Goal: Task Accomplishment & Management: Use online tool/utility

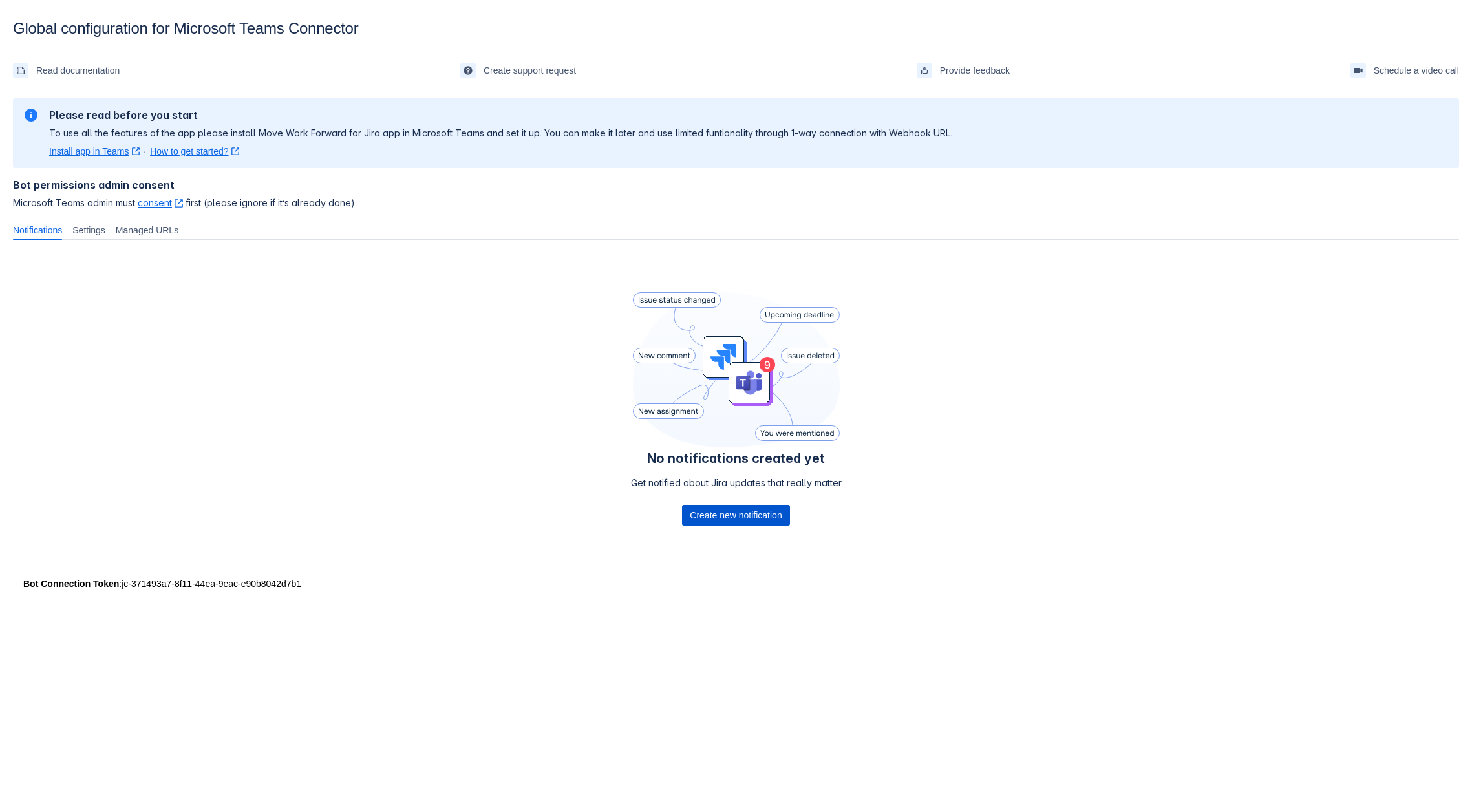
click at [750, 516] on span "Create new notification" at bounding box center [736, 515] width 92 height 21
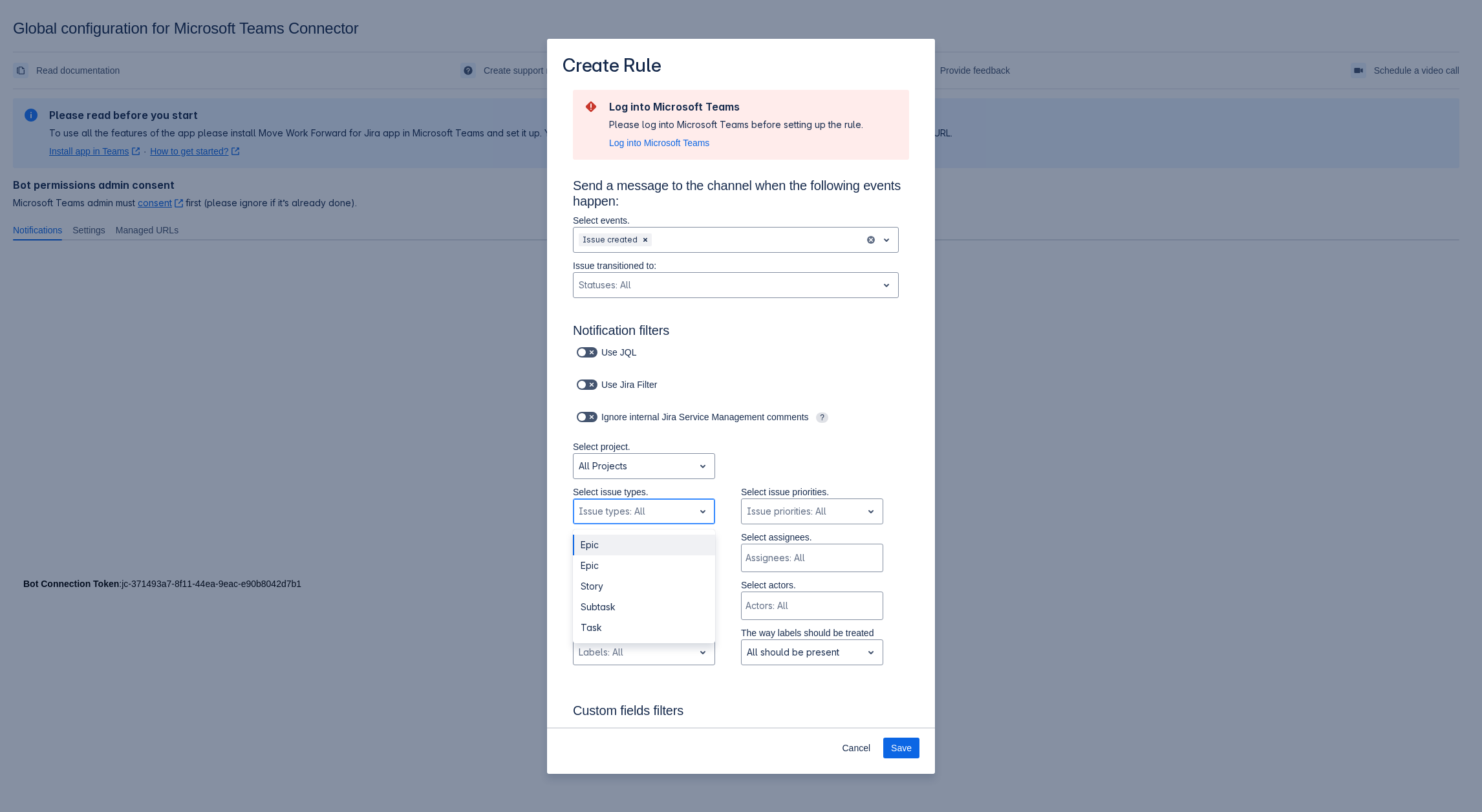
click at [684, 506] on div "Issue types: All" at bounding box center [633, 511] width 120 height 21
click at [755, 478] on div "Select project. All Projects" at bounding box center [727, 463] width 362 height 45
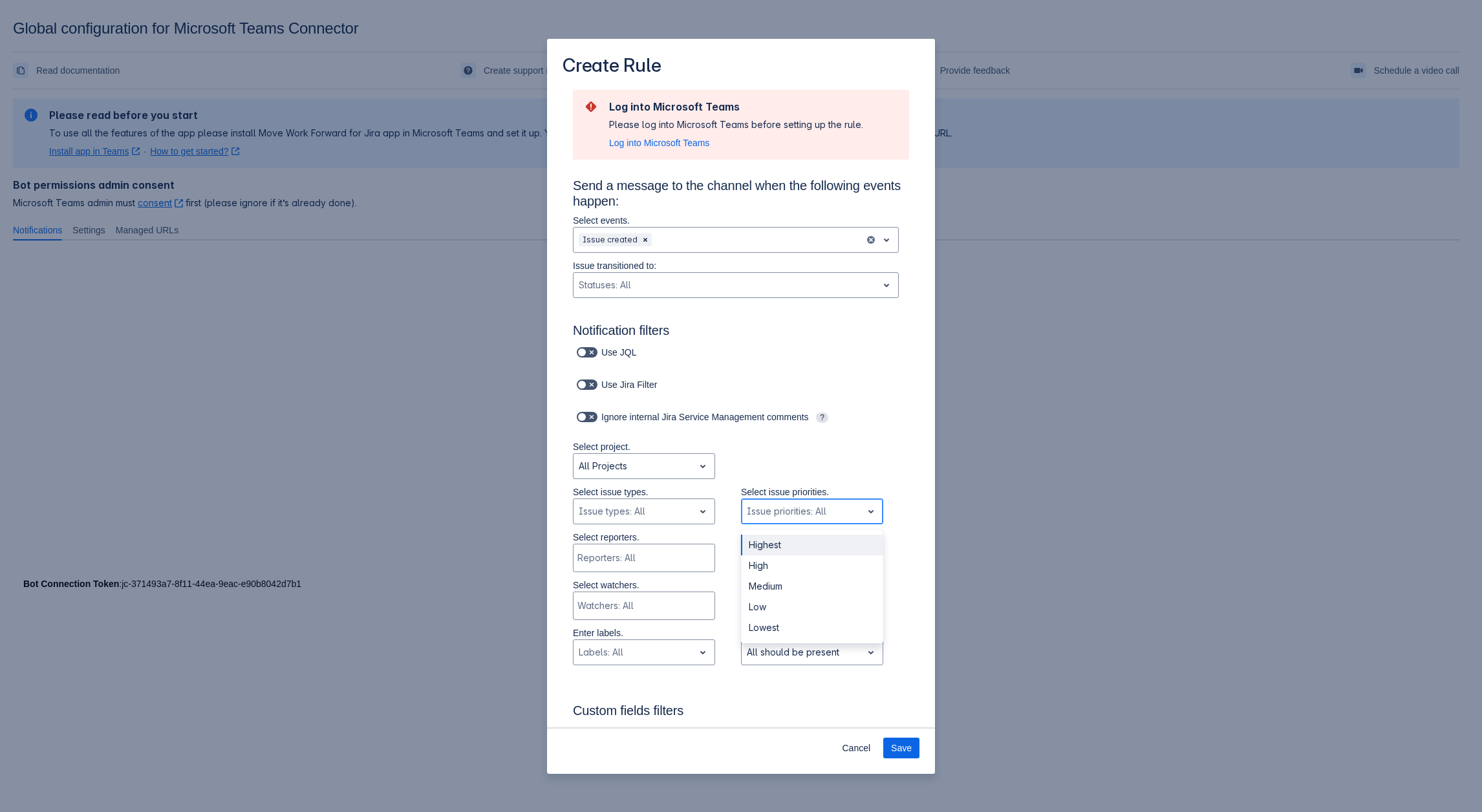
click at [780, 513] on div "Scrollable content" at bounding box center [801, 511] width 110 height 16
click at [667, 648] on div "Scrollable content" at bounding box center [633, 652] width 110 height 16
click at [776, 480] on div "Select project. All Projects" at bounding box center [727, 463] width 362 height 45
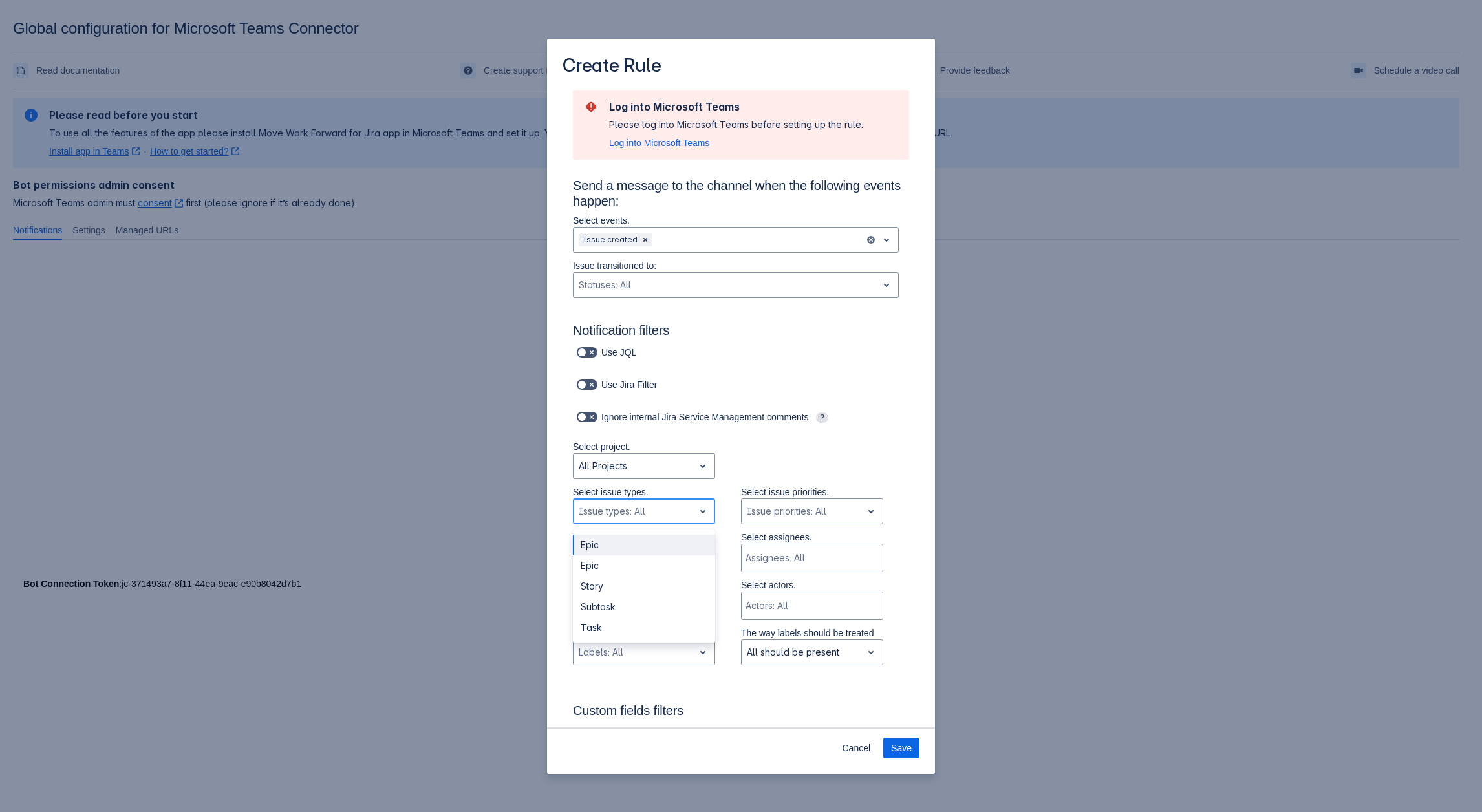
click at [675, 507] on div "Scrollable content" at bounding box center [633, 511] width 110 height 16
click at [818, 460] on div "Select project. All Projects" at bounding box center [727, 463] width 362 height 45
click at [679, 135] on div "Log into Microsoft Teams Please log into Microsoft Teams before setting up the …" at bounding box center [735, 124] width 254 height 49
click at [663, 148] on span "Log into Microsoft Teams" at bounding box center [658, 143] width 100 height 13
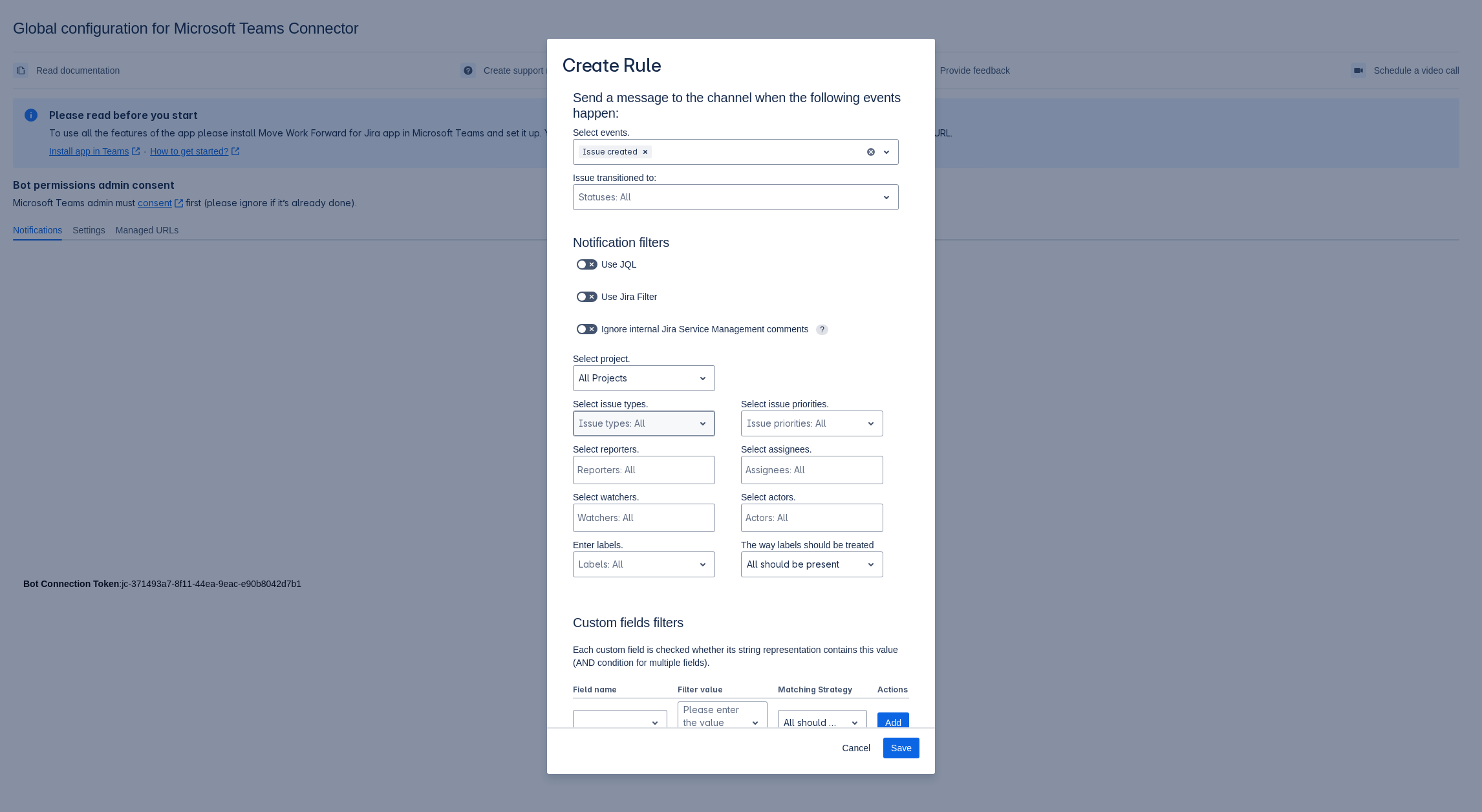
click at [676, 422] on div "Scrollable content" at bounding box center [633, 423] width 110 height 16
click at [659, 378] on div "Scrollable content" at bounding box center [633, 378] width 110 height 16
click at [640, 429] on div "Artem test" at bounding box center [644, 432] width 142 height 21
click at [689, 421] on div "Issue types: All" at bounding box center [633, 423] width 120 height 21
click at [684, 425] on div "Issue types: All" at bounding box center [633, 423] width 120 height 21
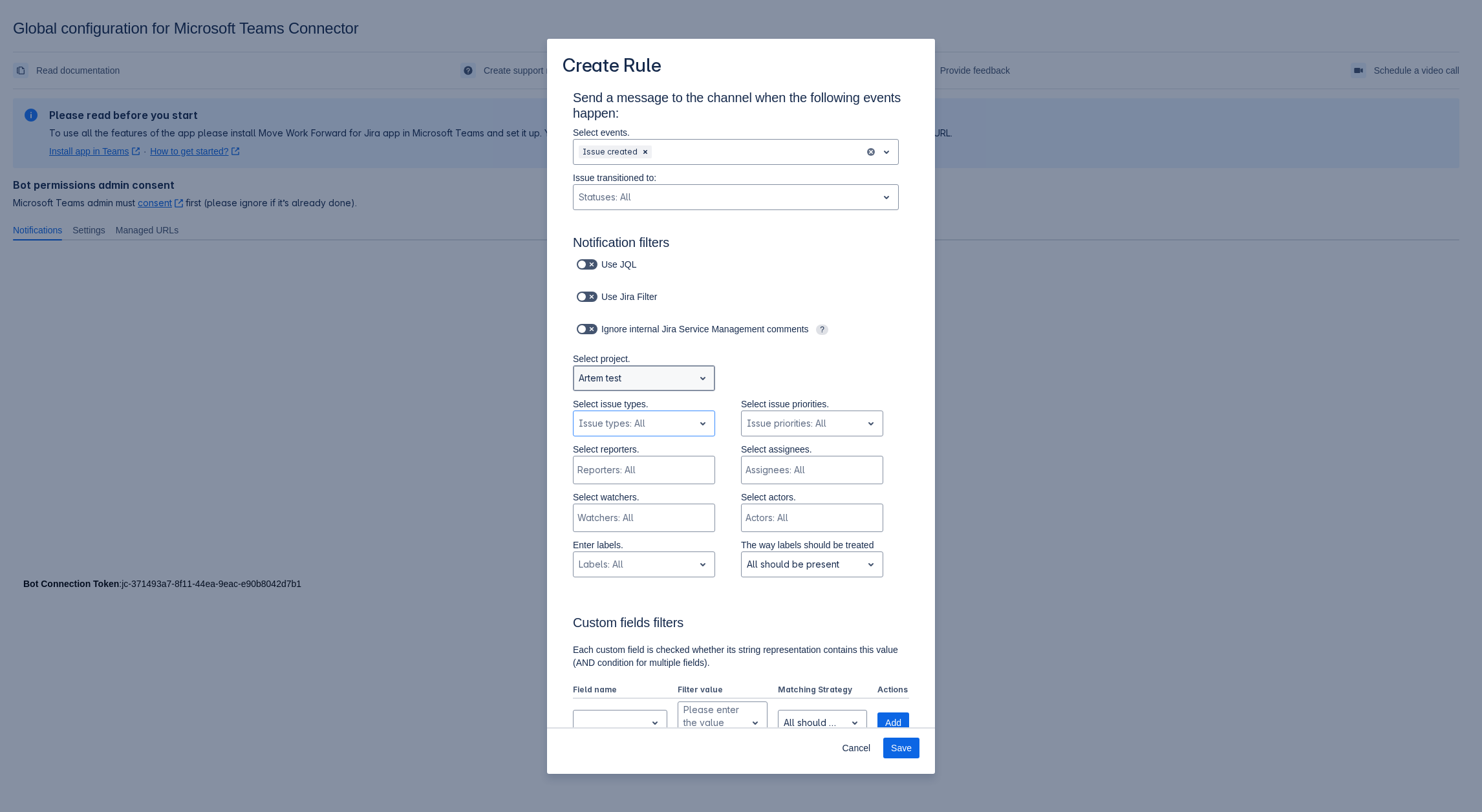
click at [649, 369] on div "Artem test" at bounding box center [633, 378] width 120 height 21
click at [636, 403] on div "All Projects" at bounding box center [644, 412] width 142 height 21
click at [656, 421] on div "Scrollable content" at bounding box center [633, 423] width 110 height 16
click at [648, 414] on div "Issue types: All" at bounding box center [633, 423] width 120 height 21
click at [646, 383] on div "Scrollable content" at bounding box center [633, 378] width 110 height 16
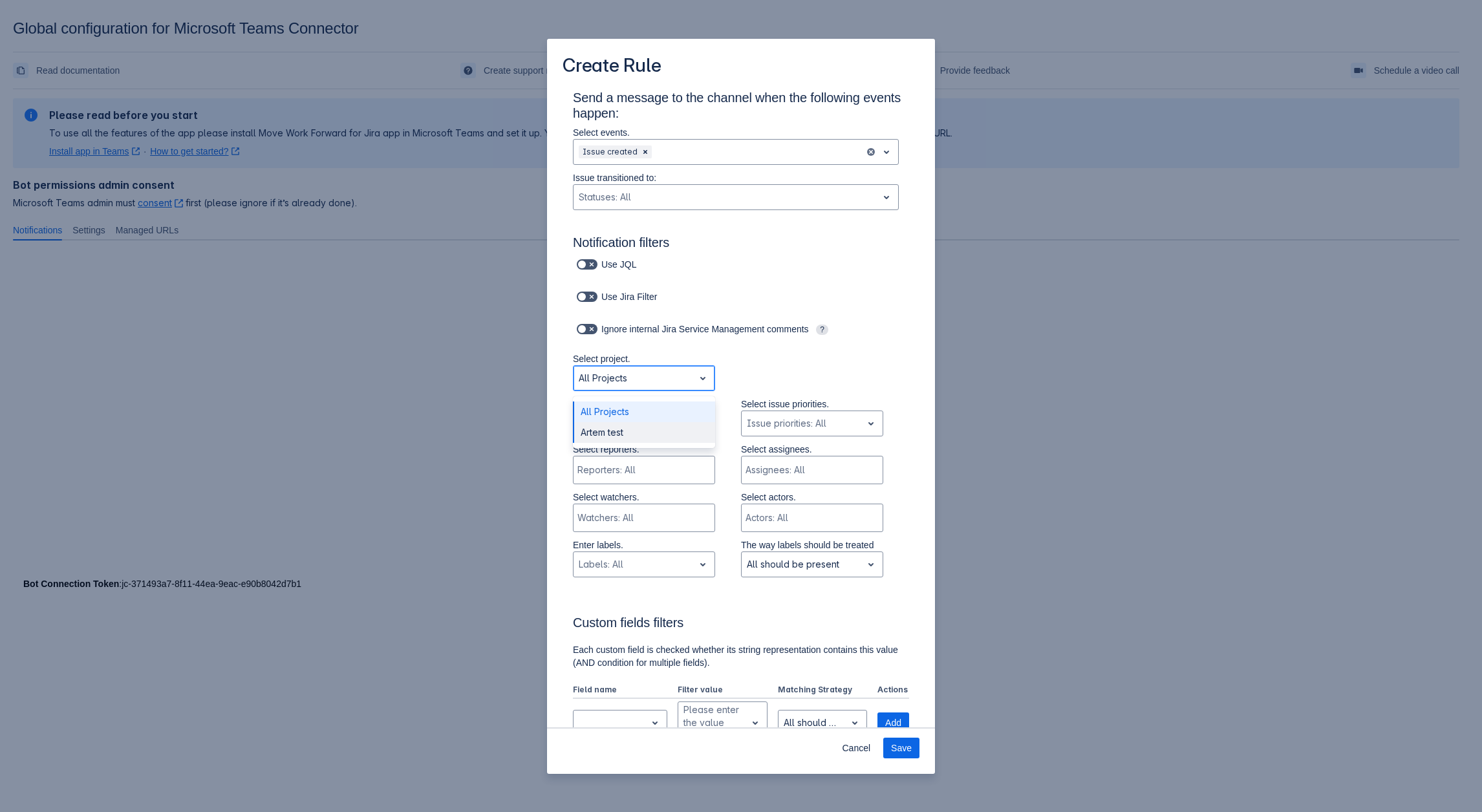
click at [627, 428] on div "Artem test" at bounding box center [644, 432] width 142 height 21
click at [678, 383] on div "Scrollable content" at bounding box center [633, 378] width 110 height 16
click at [642, 405] on div "All Projects" at bounding box center [644, 412] width 142 height 21
click at [697, 369] on div "Scrollable content" at bounding box center [702, 378] width 18 height 23
click at [607, 431] on div "Artem test" at bounding box center [644, 432] width 142 height 21
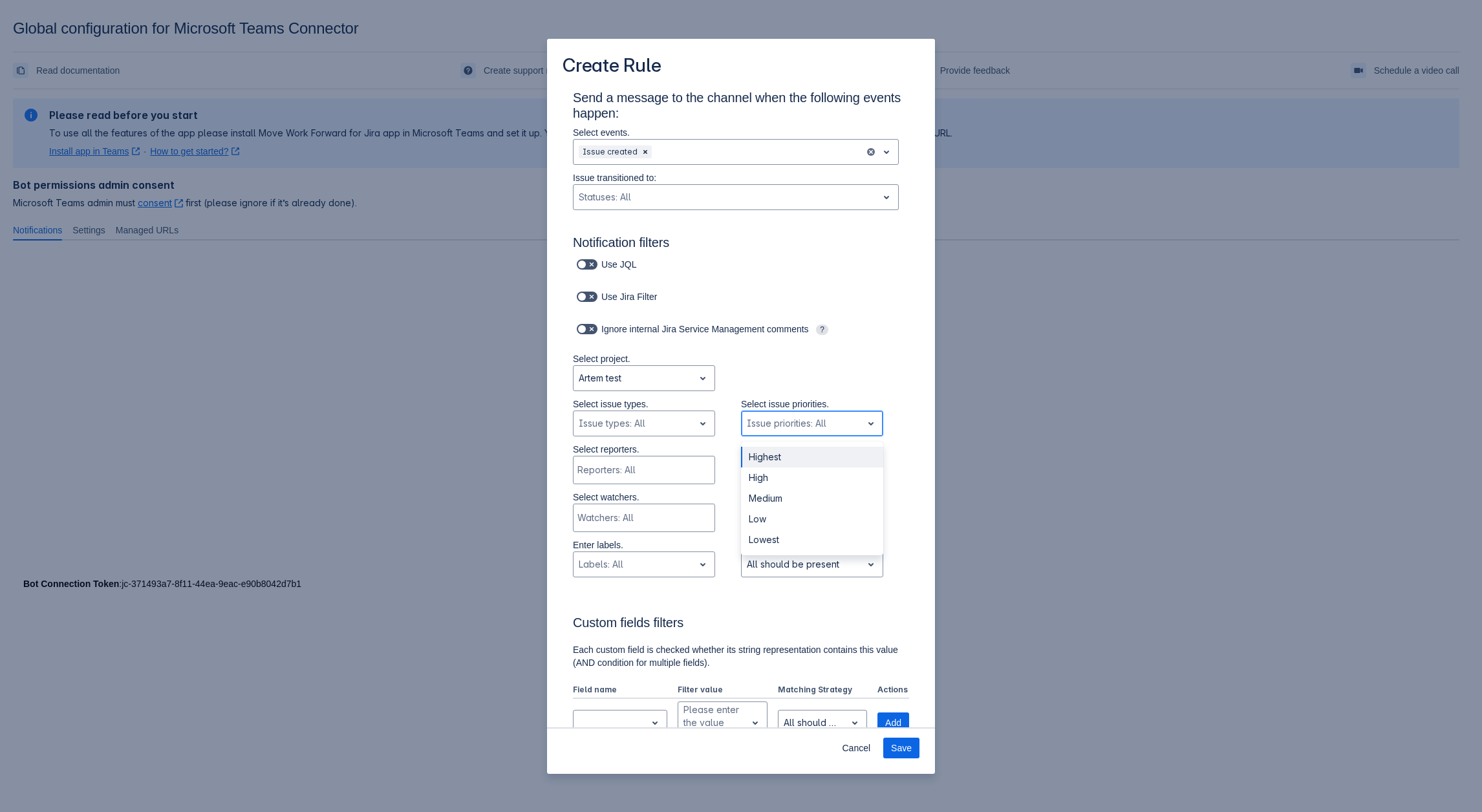
click at [835, 425] on div "Scrollable content" at bounding box center [801, 423] width 110 height 16
click at [763, 376] on div "Select project. Artem test" at bounding box center [727, 375] width 362 height 45
click at [640, 420] on div "Scrollable content" at bounding box center [633, 423] width 110 height 16
click at [625, 457] on div "Epic" at bounding box center [644, 457] width 142 height 21
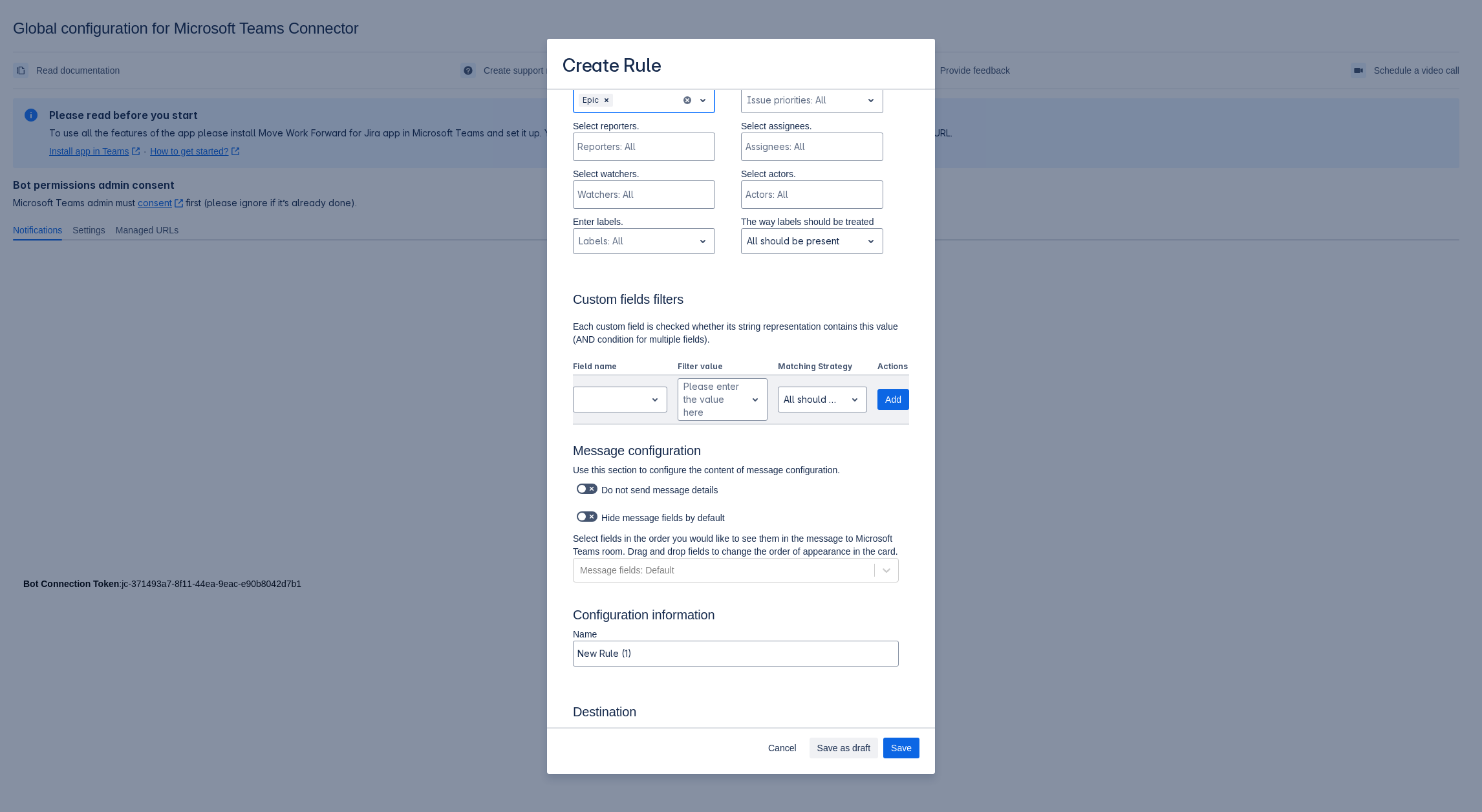
scroll to position [66, 0]
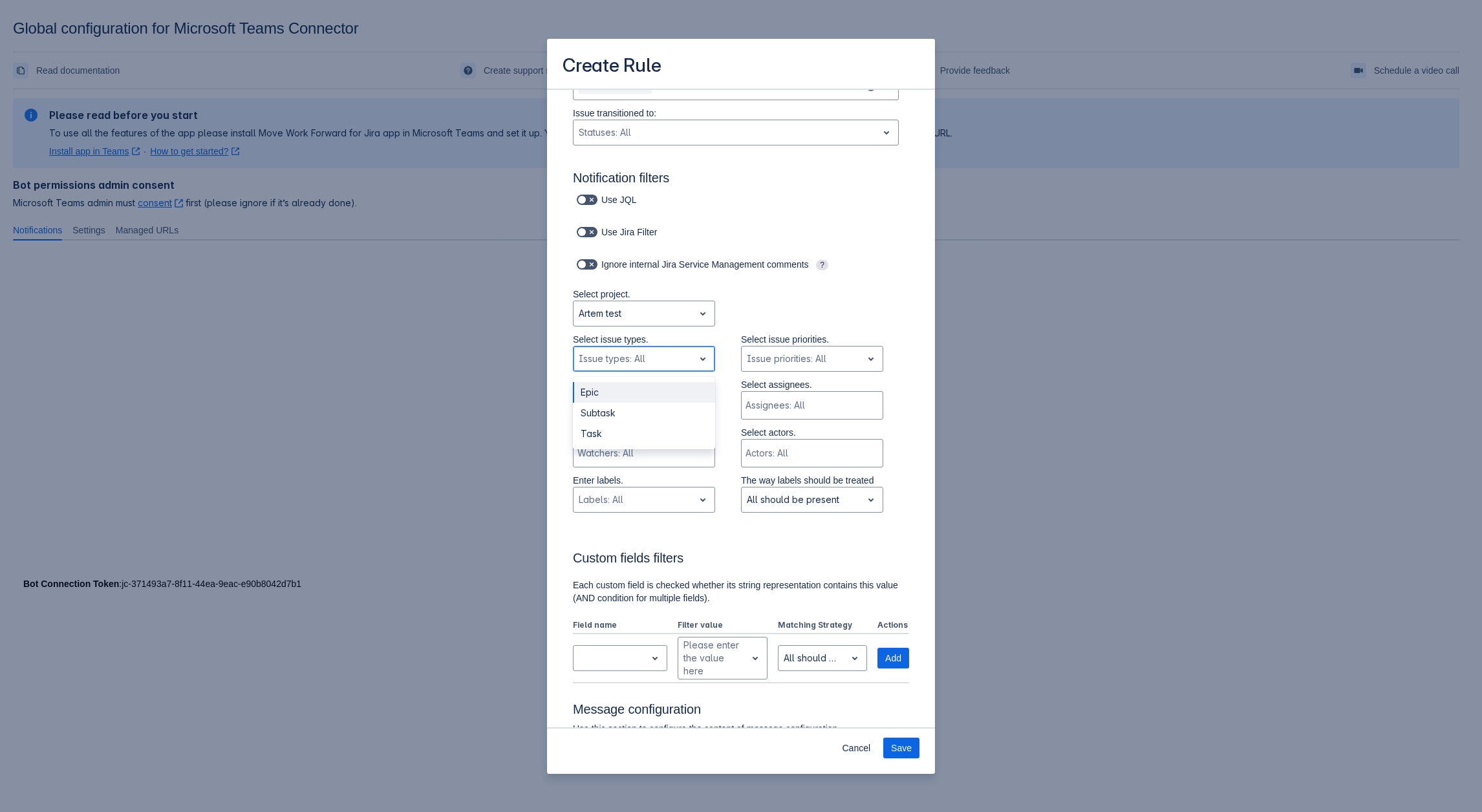
click at [633, 361] on div "Scrollable content" at bounding box center [633, 358] width 110 height 16
click at [604, 414] on div "Subtask" at bounding box center [644, 413] width 142 height 21
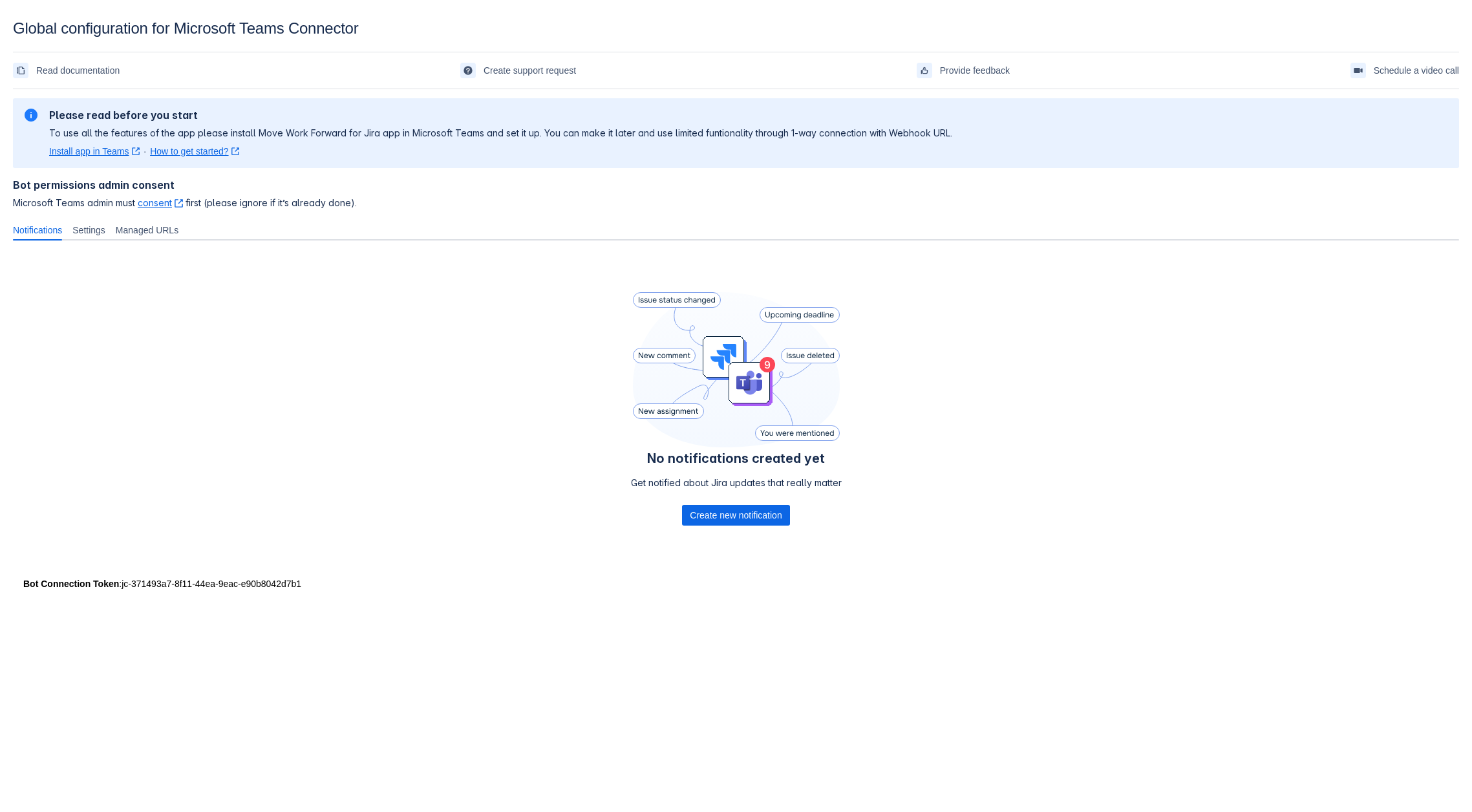
click at [738, 527] on div "No notifications created yet Get notified about Jira updates that really matter…" at bounding box center [736, 412] width 211 height 238
click at [720, 521] on span "Create new notification" at bounding box center [736, 515] width 92 height 21
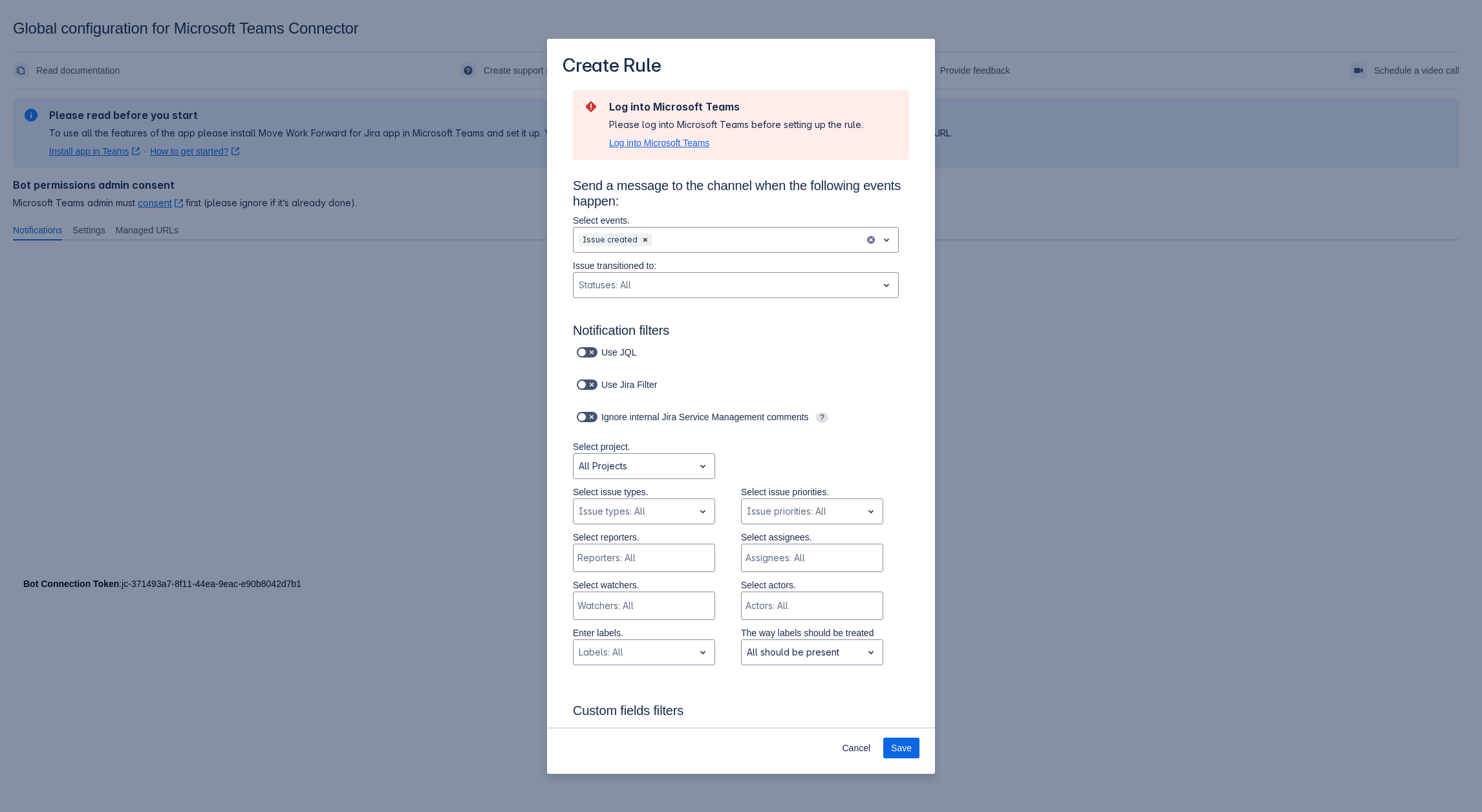
click at [620, 142] on span "Log into Microsoft Teams" at bounding box center [658, 143] width 100 height 13
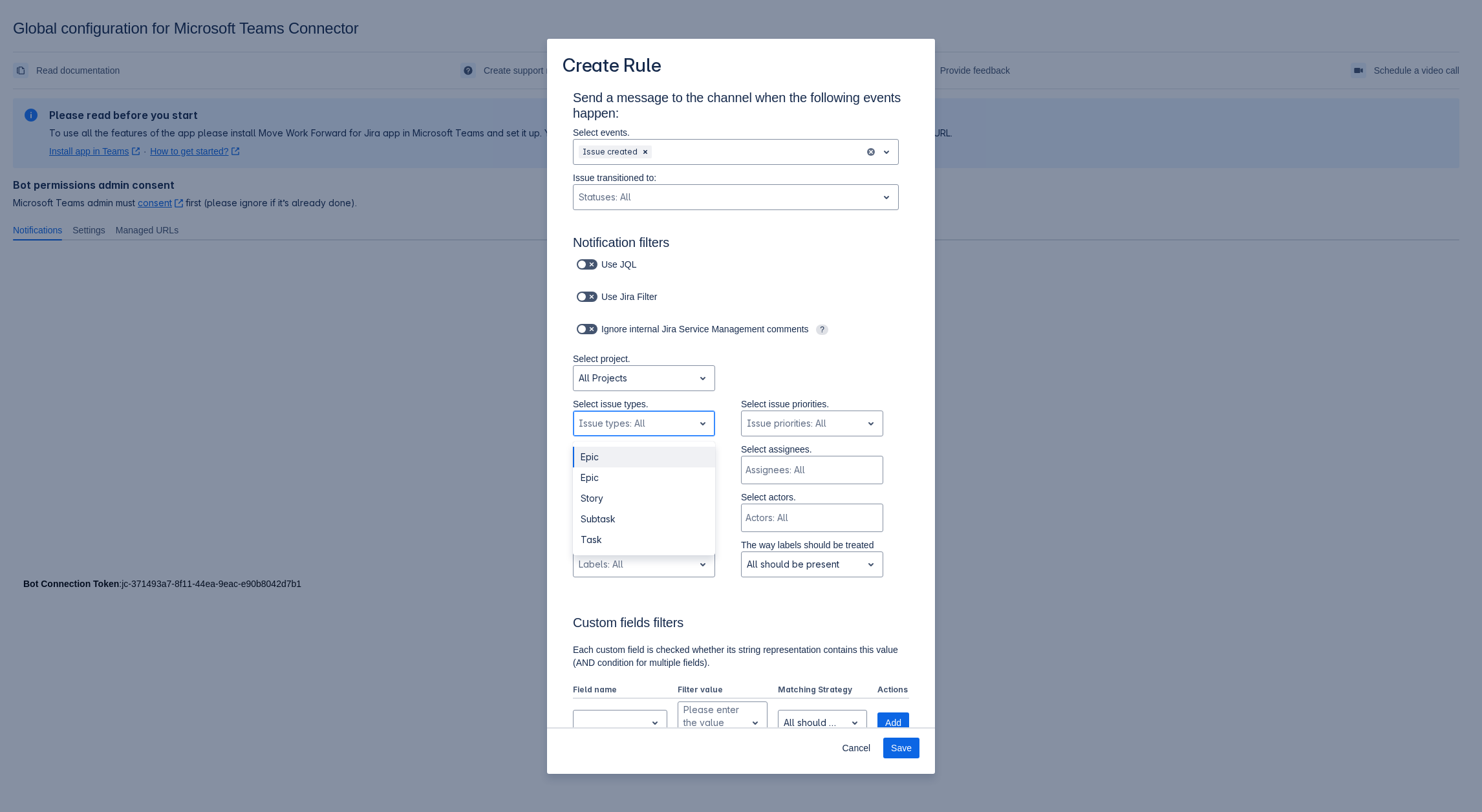
click at [648, 422] on div "Scrollable content" at bounding box center [633, 423] width 110 height 16
click at [1164, 312] on div "Create Rule Send a message to the channel when the following events happen: Sel…" at bounding box center [741, 406] width 1482 height 812
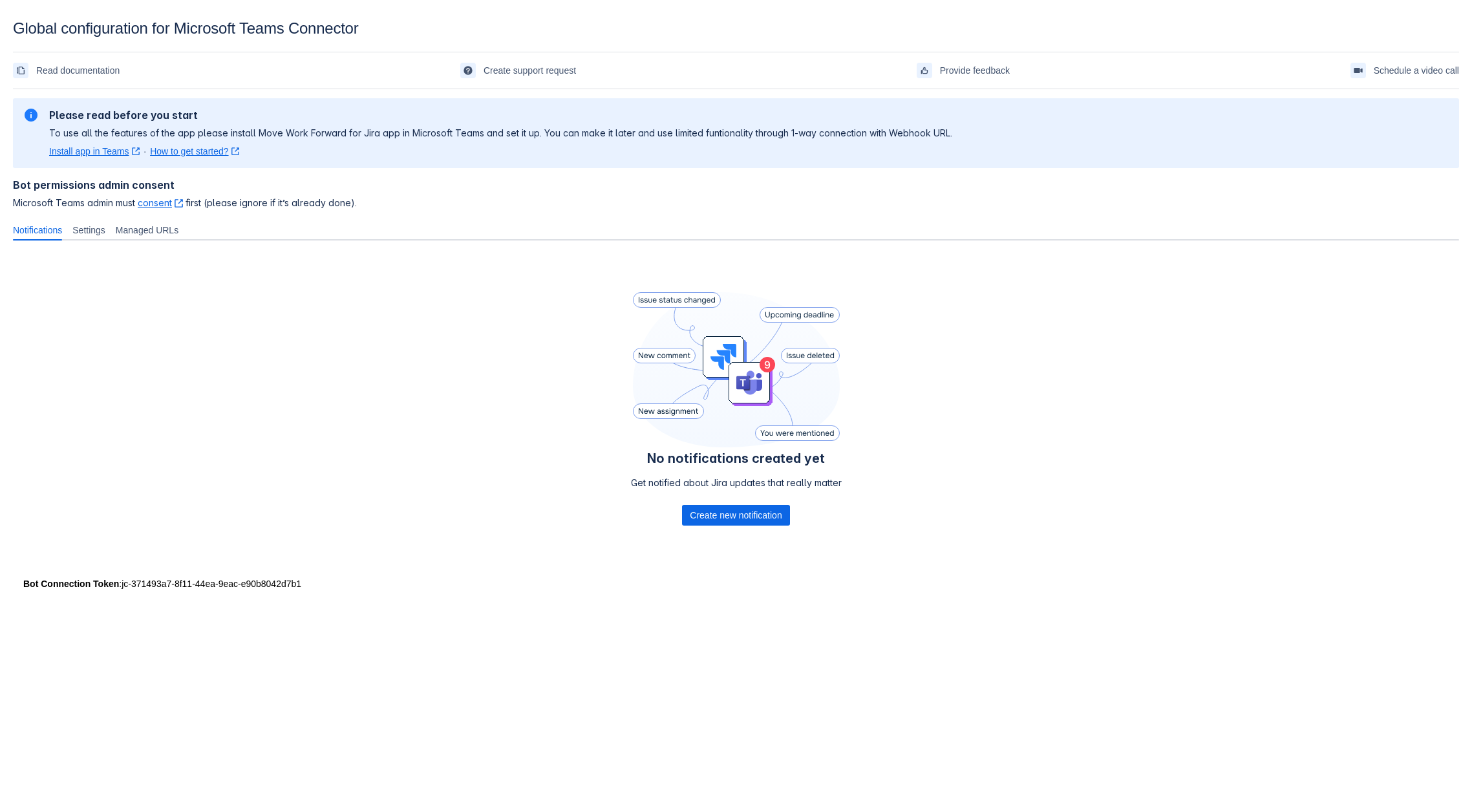
click at [148, 202] on link "consent ﻿ , (opens new window)" at bounding box center [161, 203] width 46 height 11
click at [724, 521] on span "Create new notification" at bounding box center [736, 515] width 92 height 21
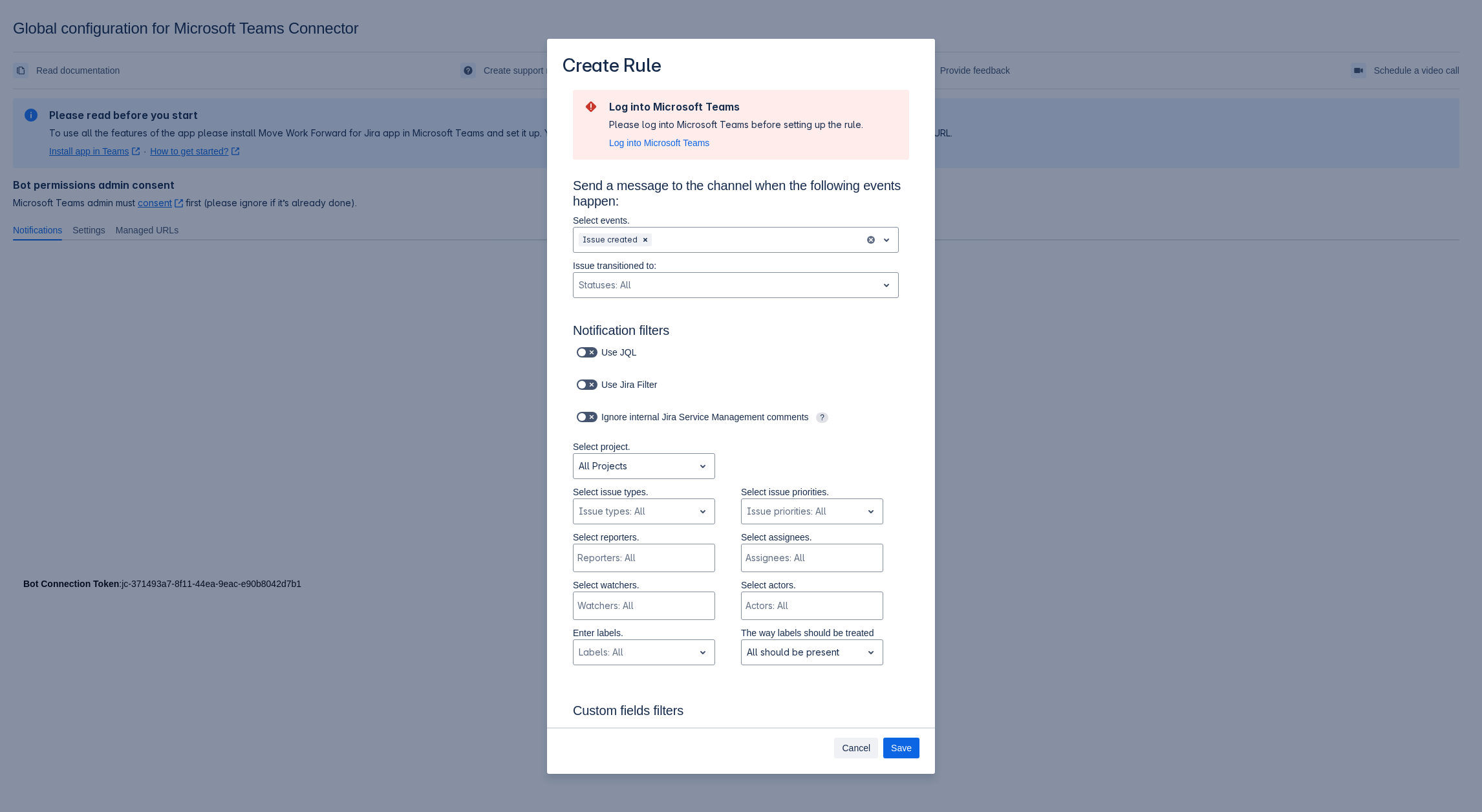
click at [866, 747] on span "Cancel" at bounding box center [855, 748] width 28 height 21
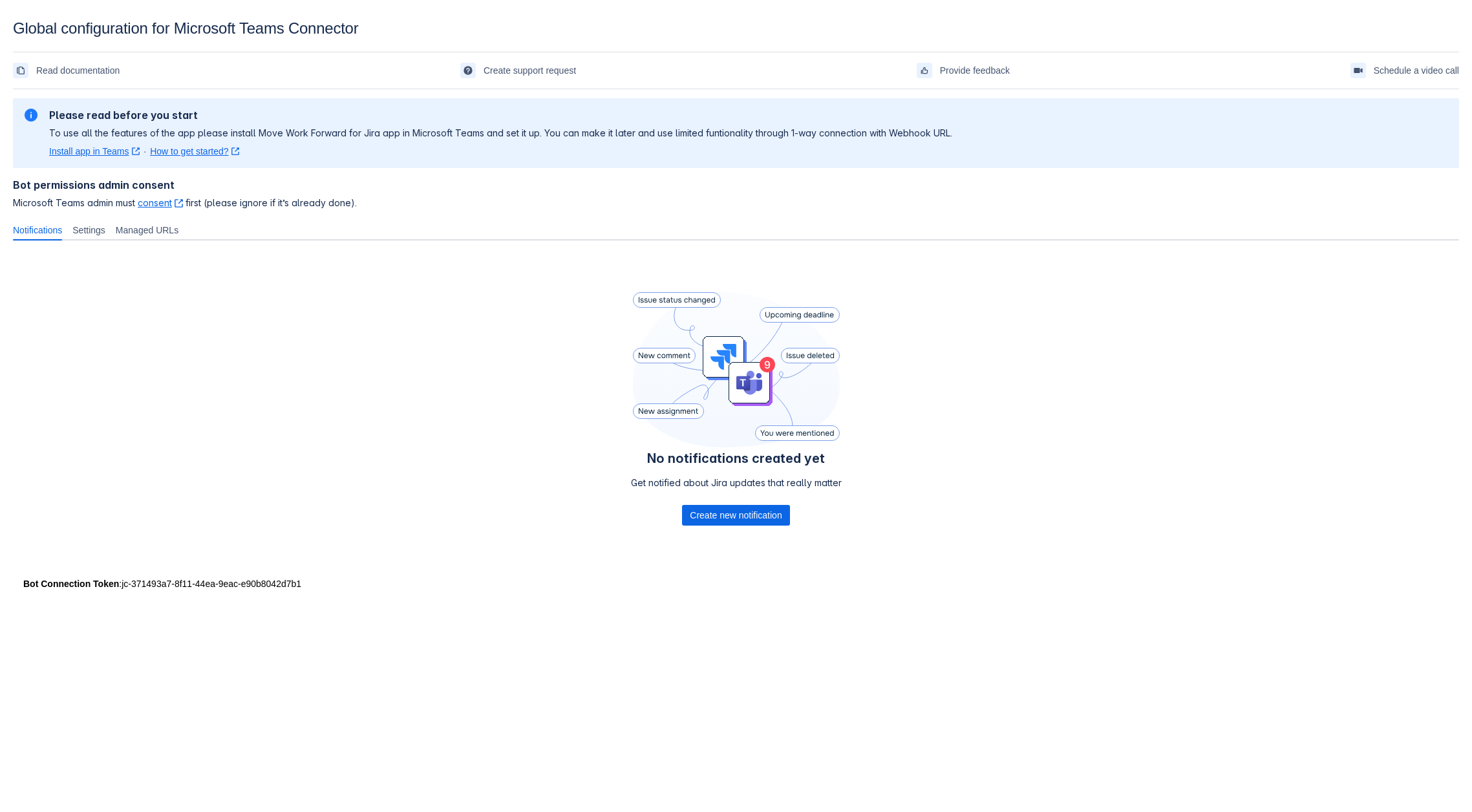
click at [244, 458] on div "No notifications created yet Get notified about Jira updates that really matter…" at bounding box center [736, 412] width 1446 height 321
click at [718, 504] on div "Get notified about Jira updates that really matter" at bounding box center [736, 490] width 211 height 28
click at [718, 510] on span "Create new notification" at bounding box center [736, 515] width 92 height 21
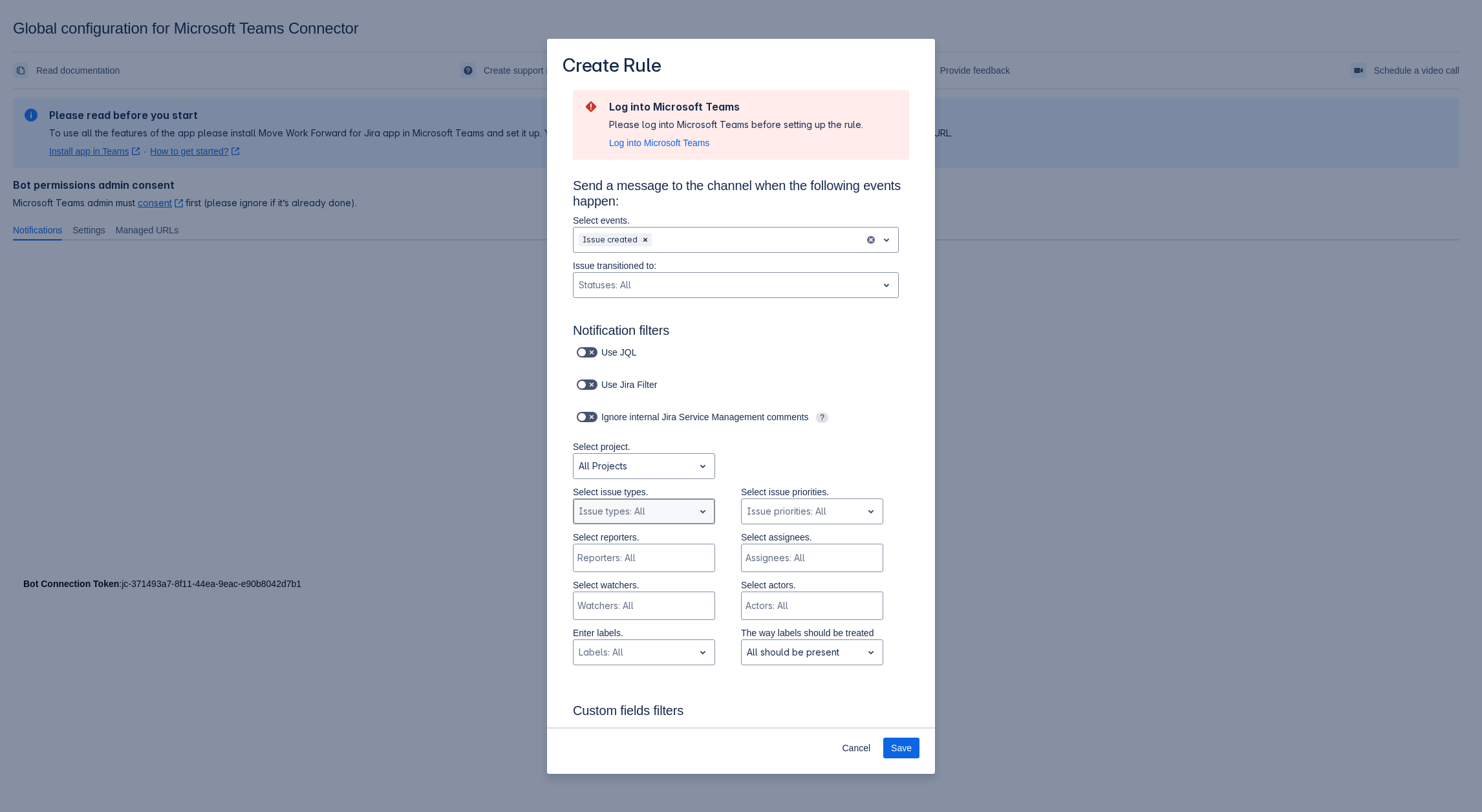
click at [695, 505] on span "open" at bounding box center [702, 511] width 16 height 16
click at [635, 146] on span "Log into Microsoft Teams" at bounding box center [658, 143] width 100 height 13
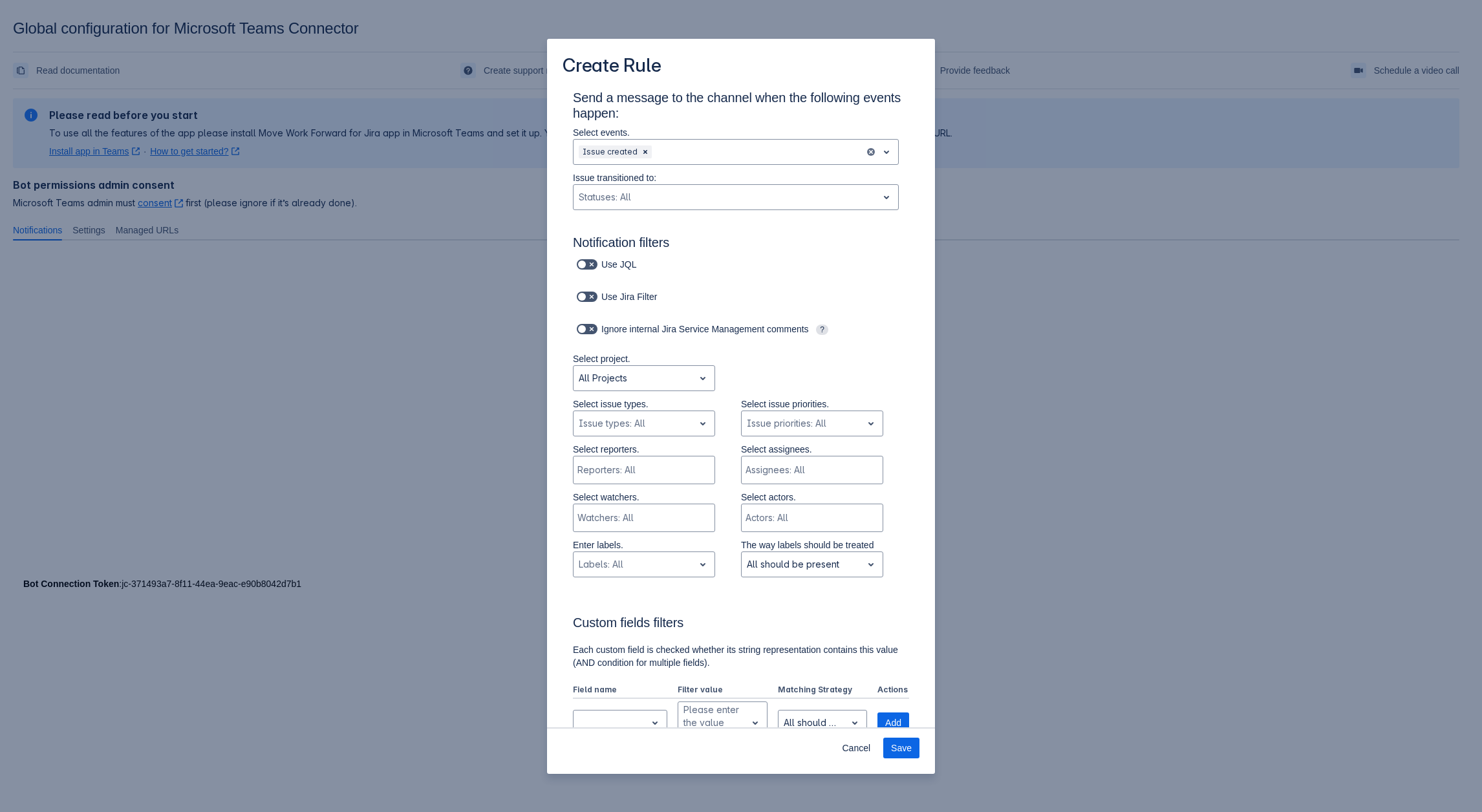
click at [655, 409] on p "Select issue types." at bounding box center [644, 404] width 142 height 13
click at [653, 409] on p "Select issue types." at bounding box center [644, 404] width 142 height 13
click at [650, 418] on div "Scrollable content" at bounding box center [633, 423] width 110 height 16
click at [454, 203] on div "Create Rule Send a message to the channel when the following events happen: Sel…" at bounding box center [741, 406] width 1482 height 812
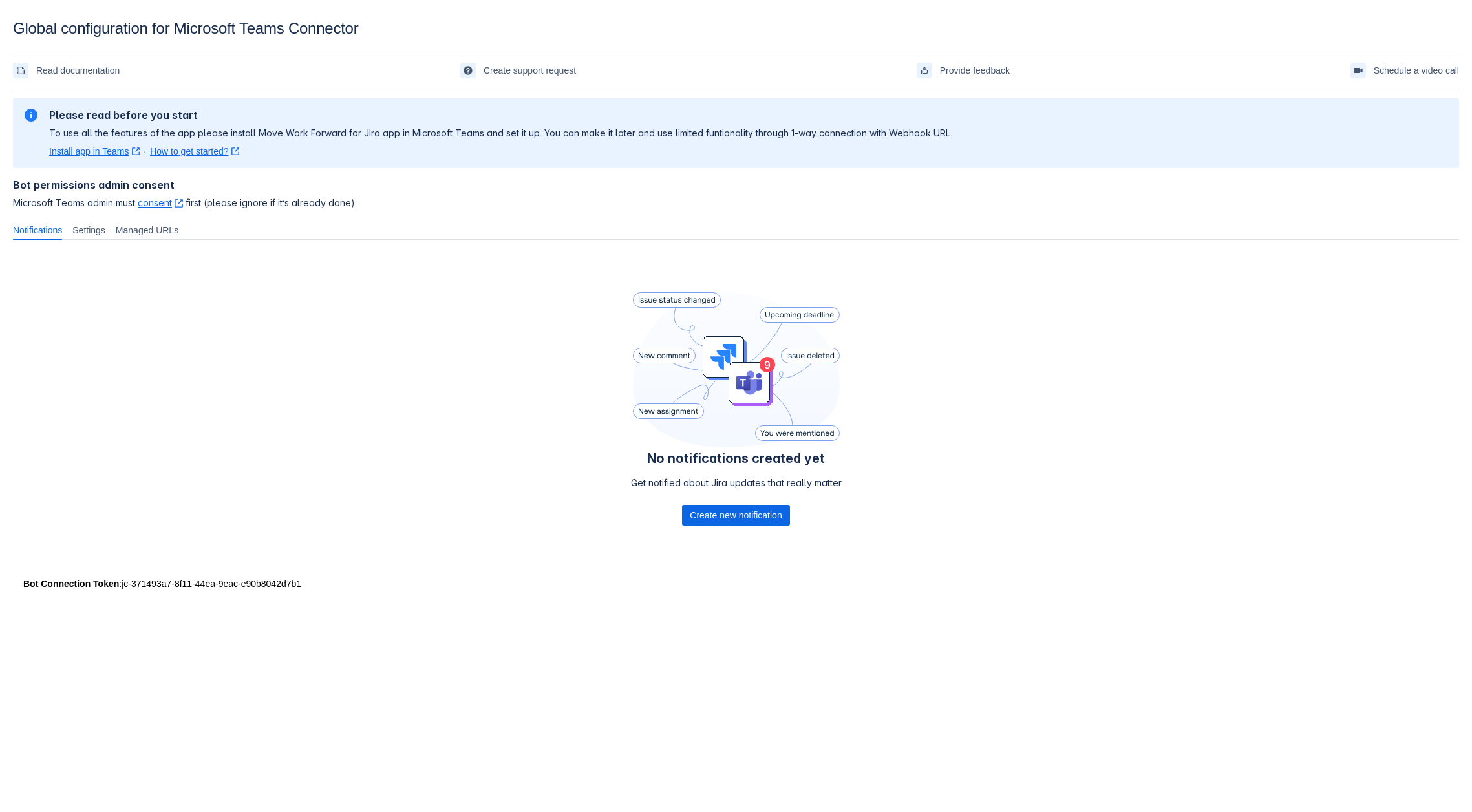
click at [166, 201] on link "consent ﻿ , (opens new window)" at bounding box center [161, 203] width 46 height 11
click at [727, 509] on span "Create new notification" at bounding box center [736, 515] width 92 height 21
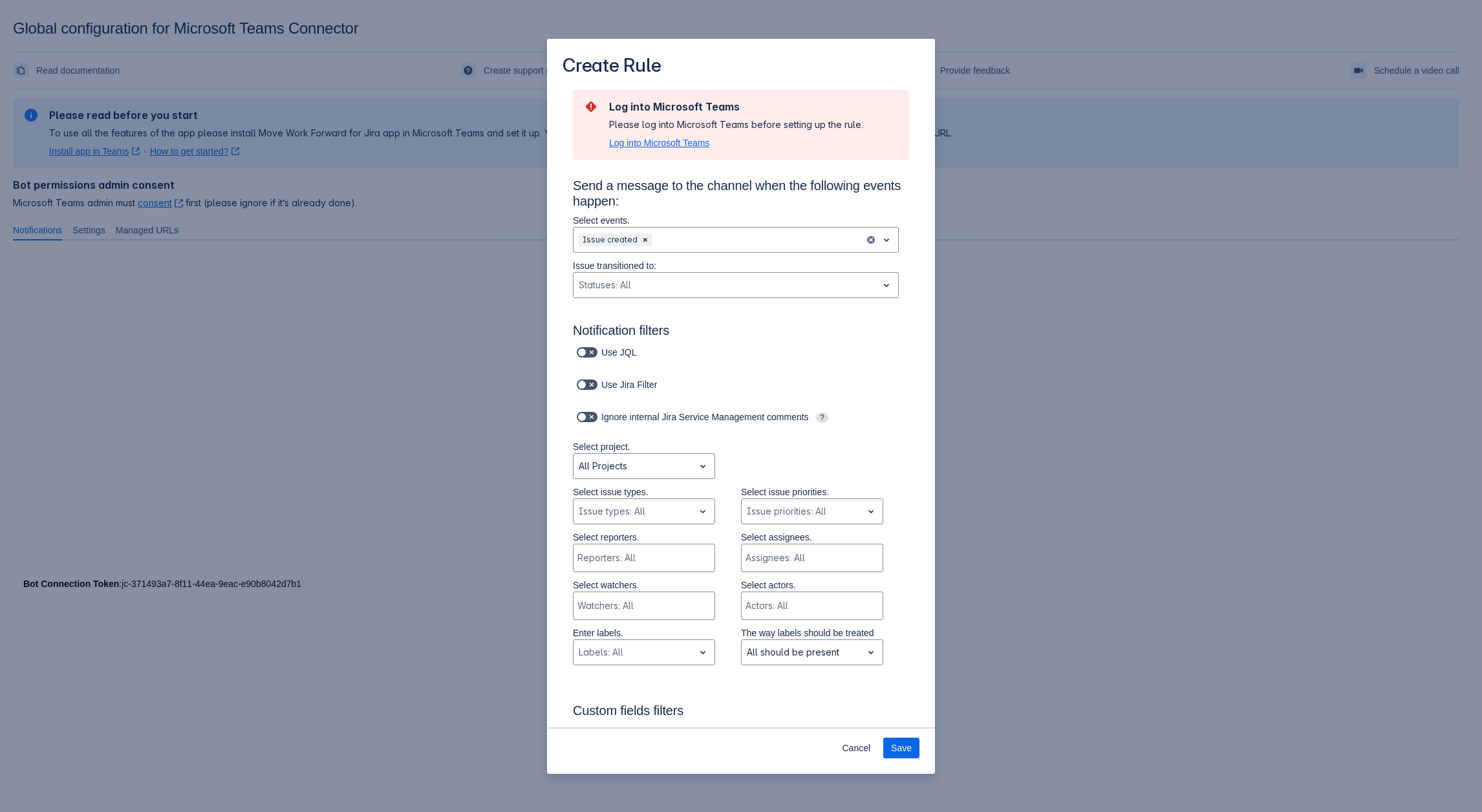
click at [653, 146] on span "Log into Microsoft Teams" at bounding box center [658, 143] width 100 height 13
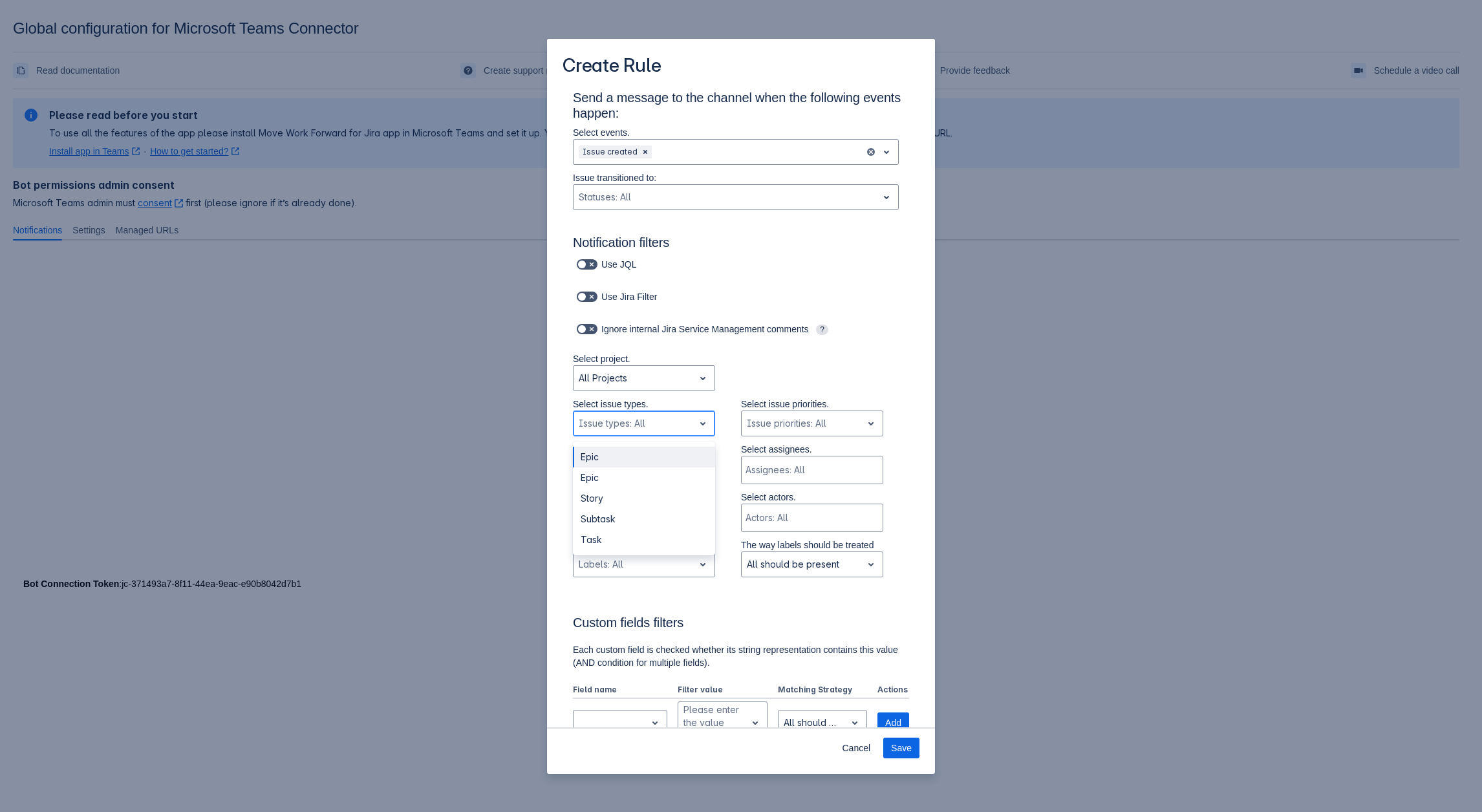
click at [651, 425] on div "Scrollable content" at bounding box center [633, 423] width 110 height 16
click at [274, 298] on div "Create Rule Send a message to the channel when the following events happen: Sel…" at bounding box center [741, 406] width 1482 height 812
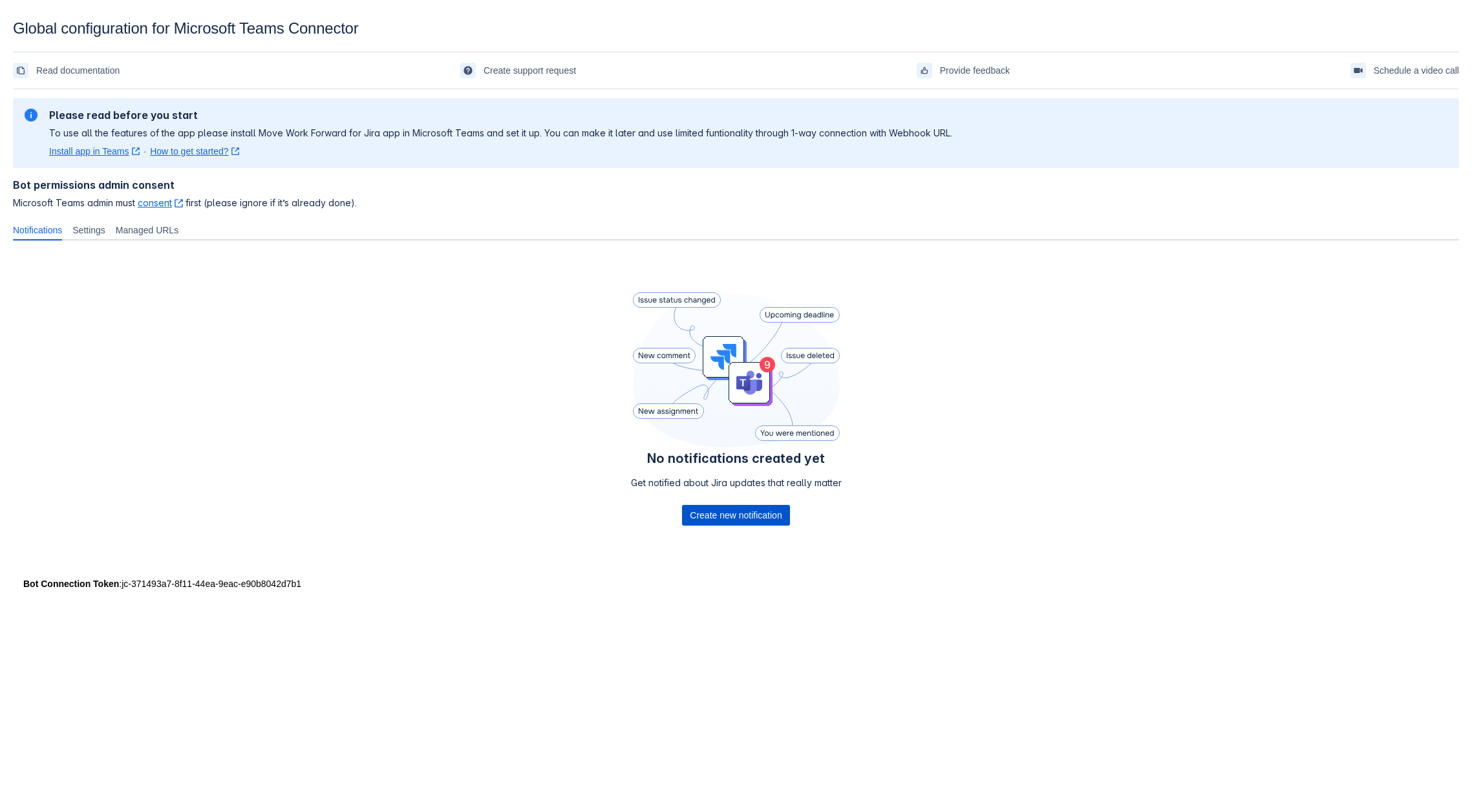
click at [708, 511] on span "Create new notification" at bounding box center [736, 515] width 92 height 21
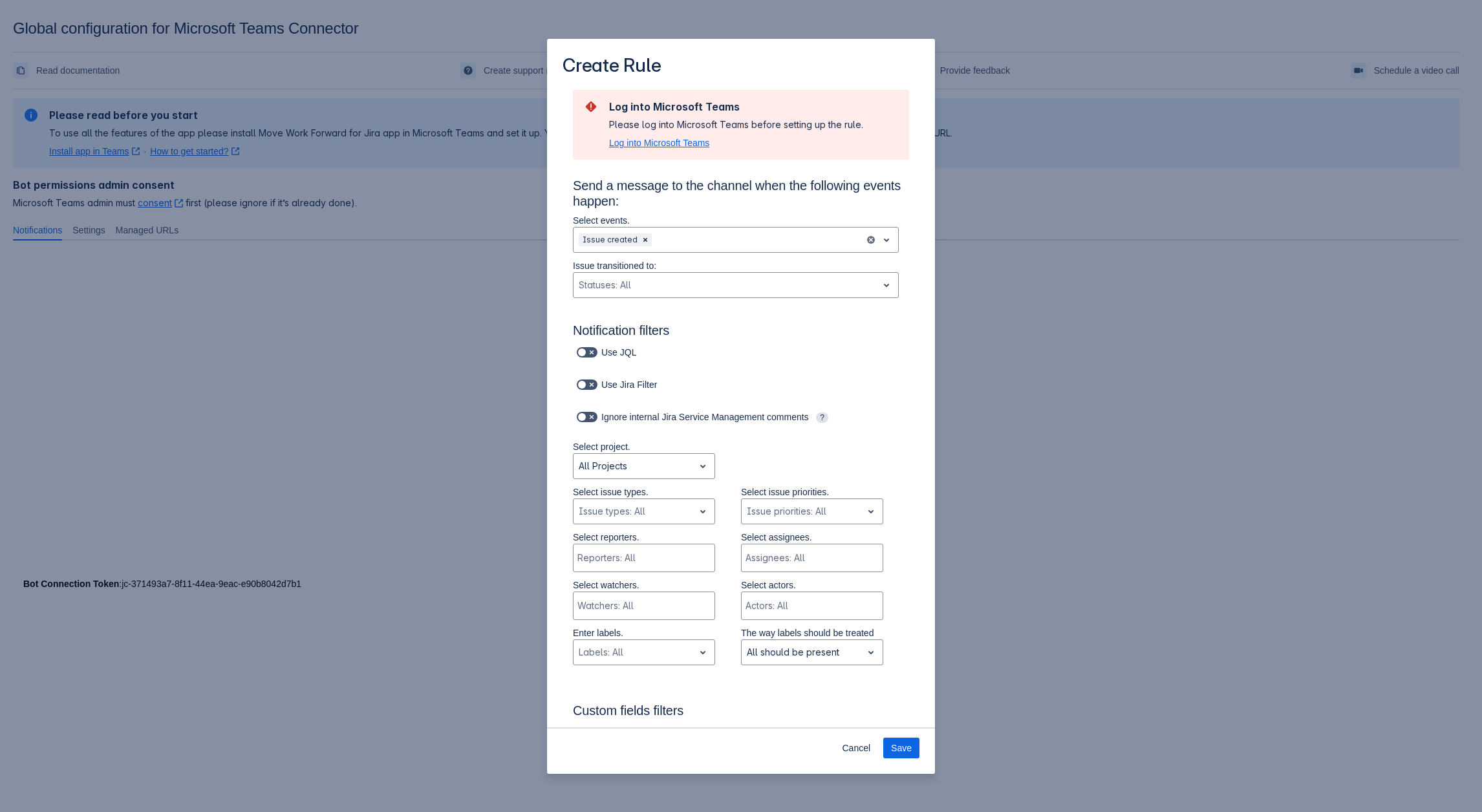
drag, startPoint x: 667, startPoint y: 134, endPoint x: 651, endPoint y: 150, distance: 22.6
click at [666, 134] on div "Log into Microsoft Teams Please log into Microsoft Teams before setting up the …" at bounding box center [735, 124] width 254 height 49
click at [649, 150] on span "Log into Microsoft Teams" at bounding box center [658, 143] width 100 height 13
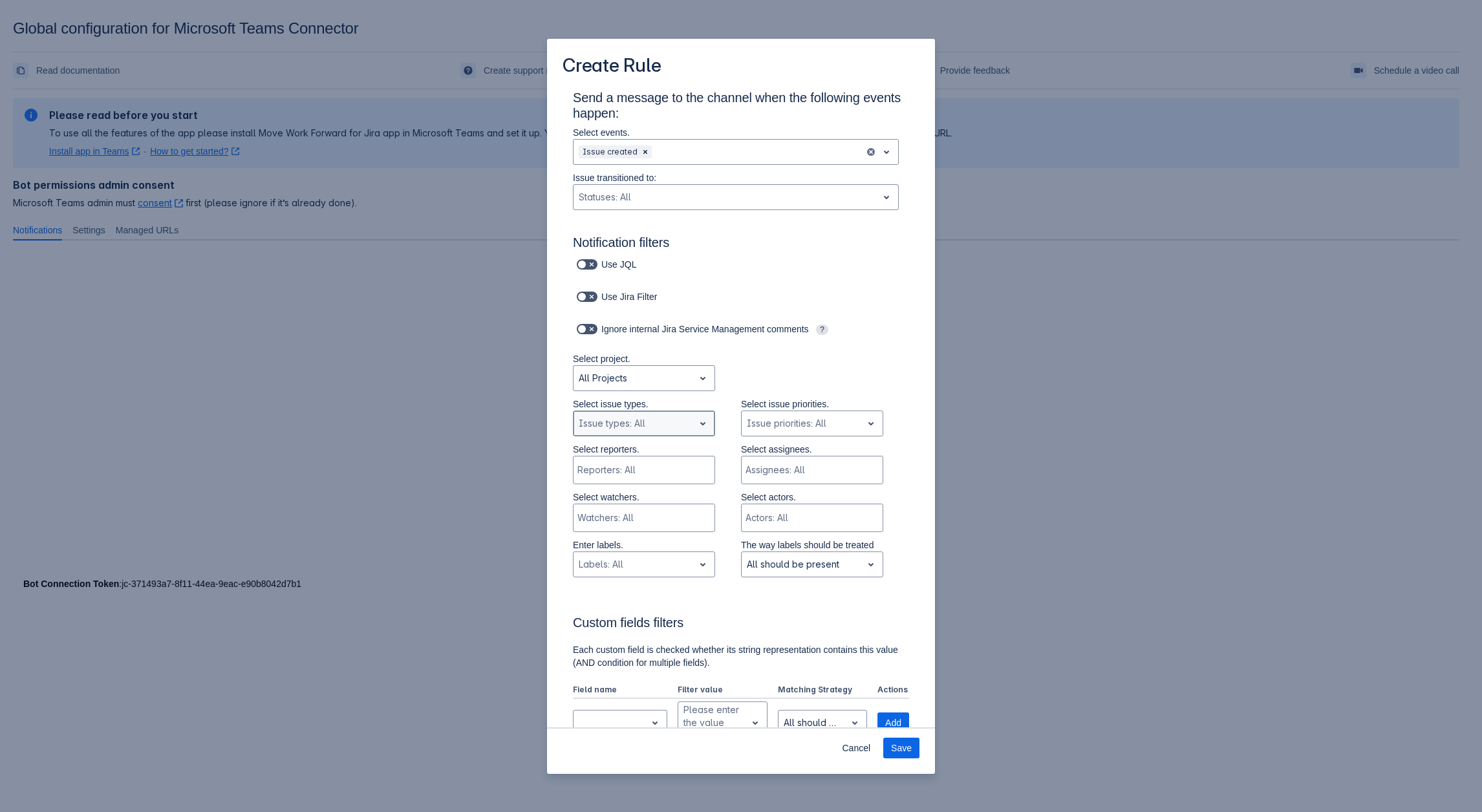
click at [650, 425] on div "Scrollable content" at bounding box center [633, 423] width 110 height 16
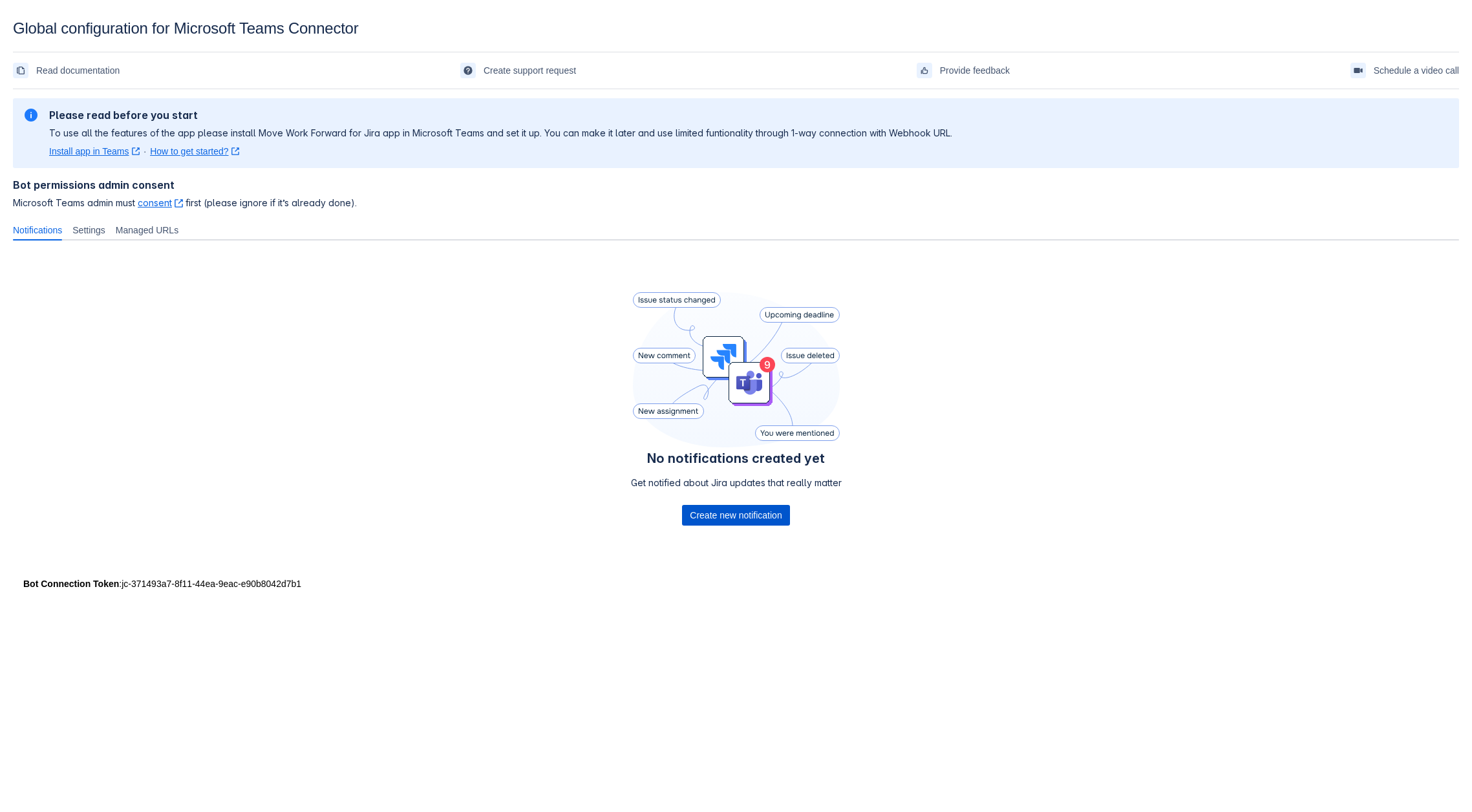
click at [757, 517] on span "Create new notification" at bounding box center [736, 515] width 92 height 21
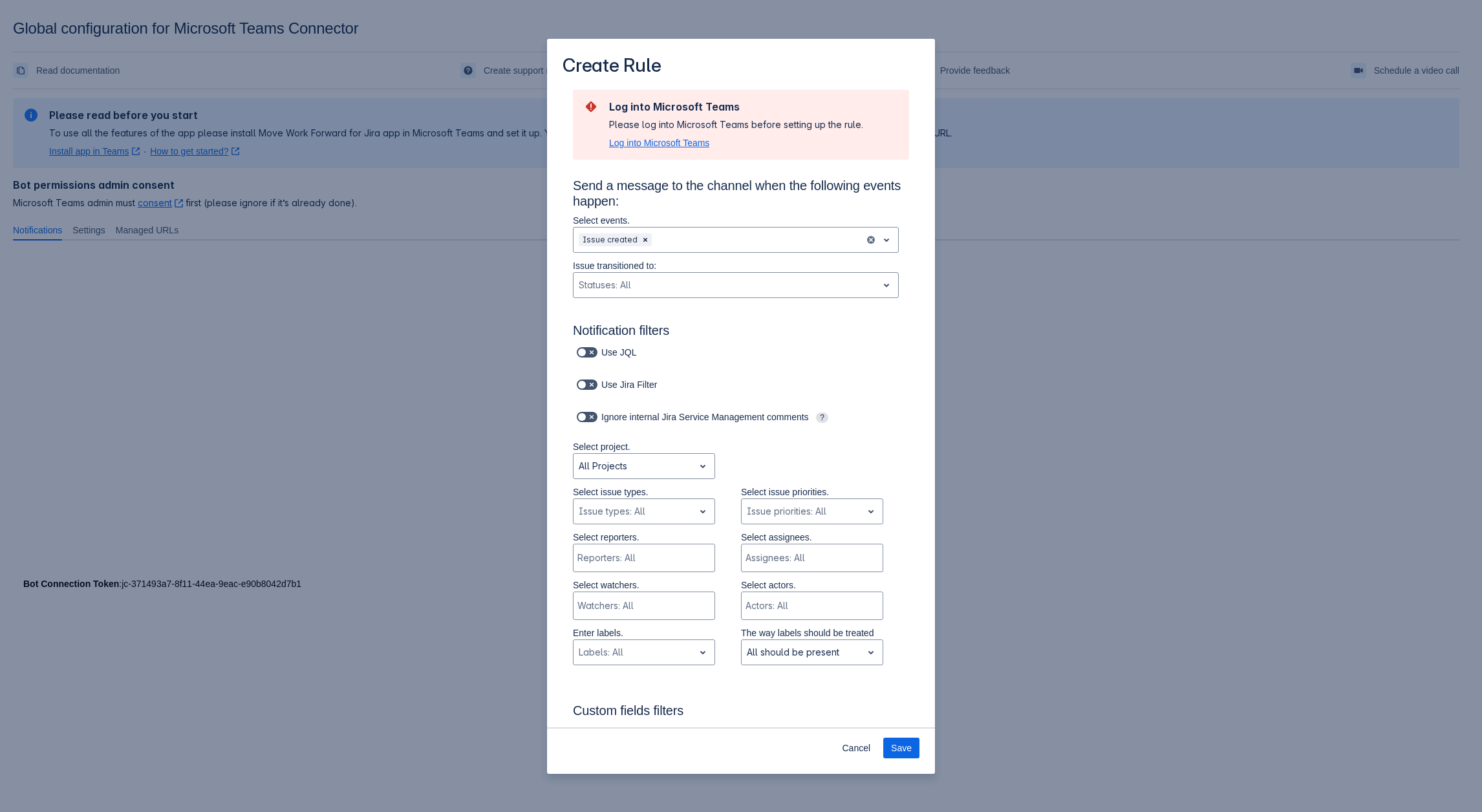
click at [631, 141] on span "Log into Microsoft Teams" at bounding box center [658, 143] width 100 height 13
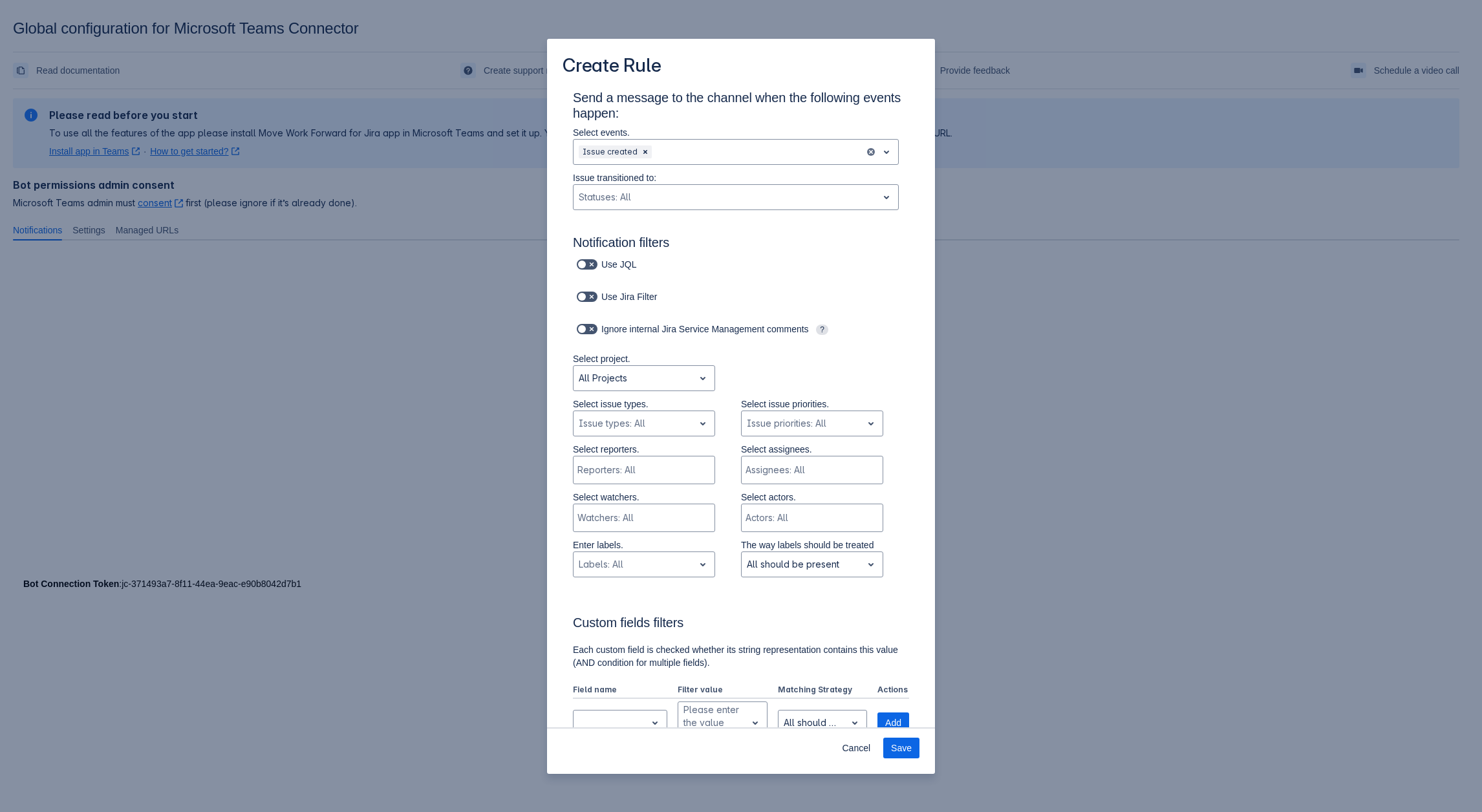
click at [1055, 315] on div "Create Rule Send a message to the channel when the following events happen: Sel…" at bounding box center [741, 406] width 1482 height 812
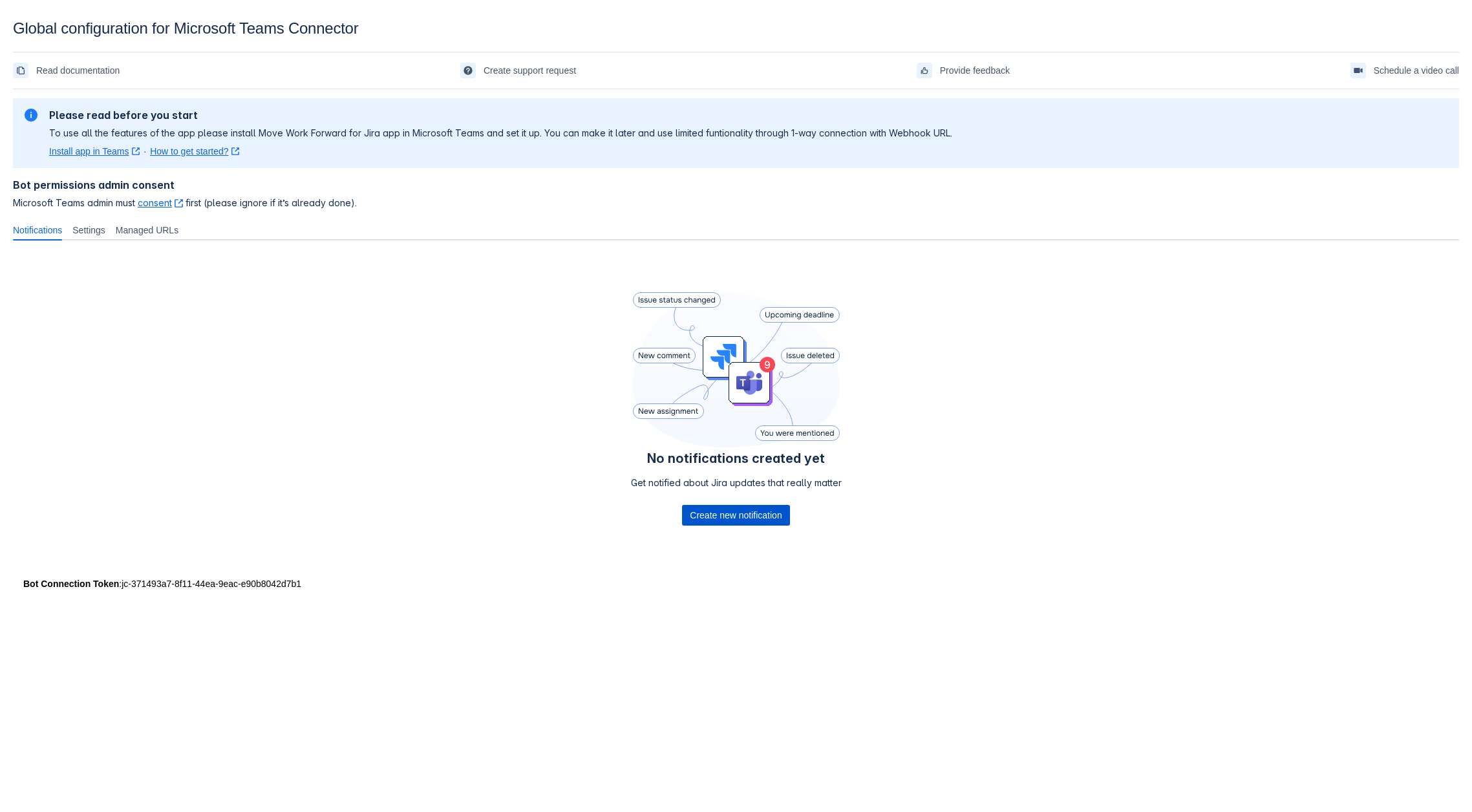
click at [747, 512] on span "Create new notification" at bounding box center [736, 515] width 92 height 21
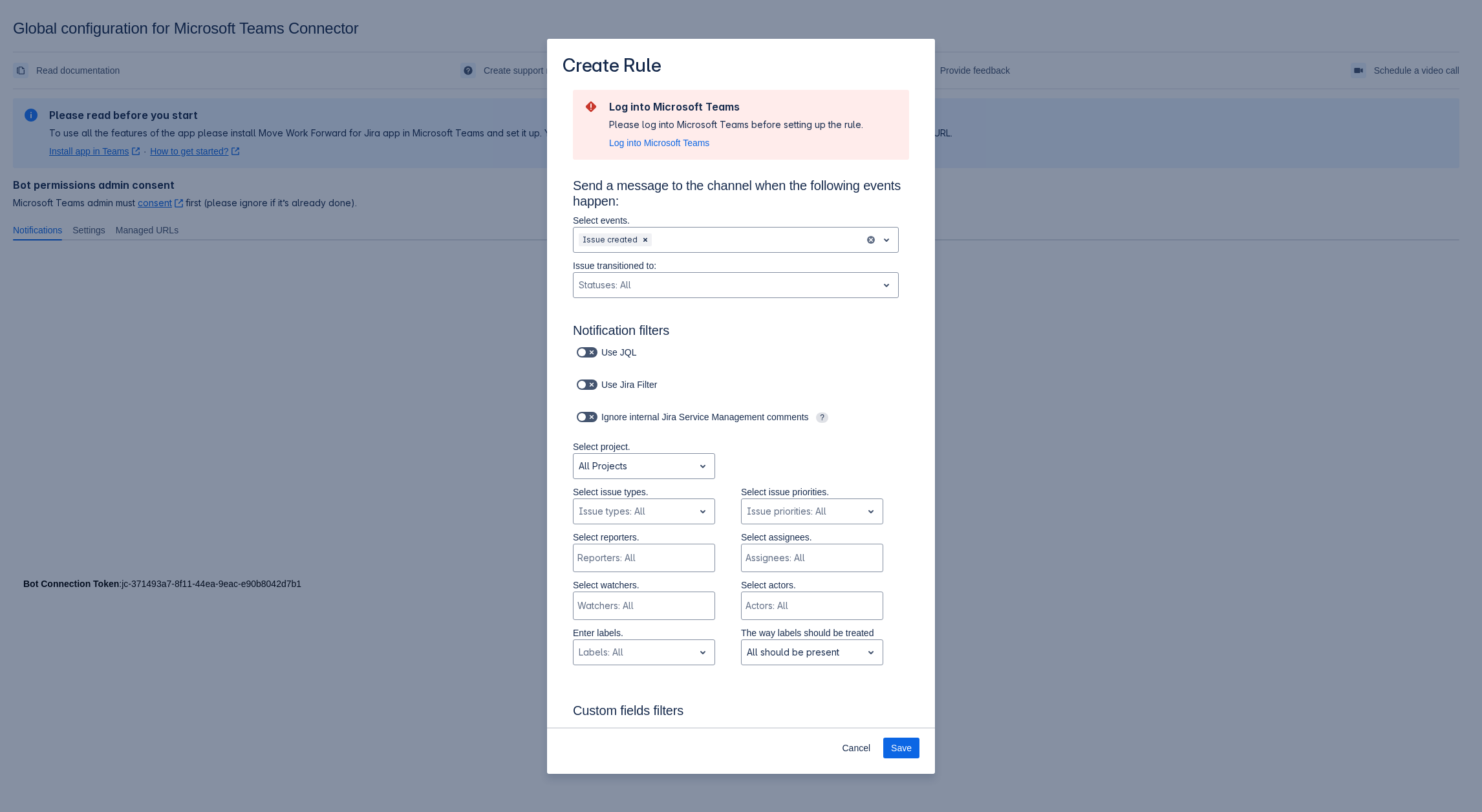
click at [628, 150] on section "Log into Microsoft Teams Please log into Microsoft Teams before setting up the …" at bounding box center [741, 124] width 336 height 70
click at [630, 145] on span "Log into Microsoft Teams" at bounding box center [658, 143] width 100 height 13
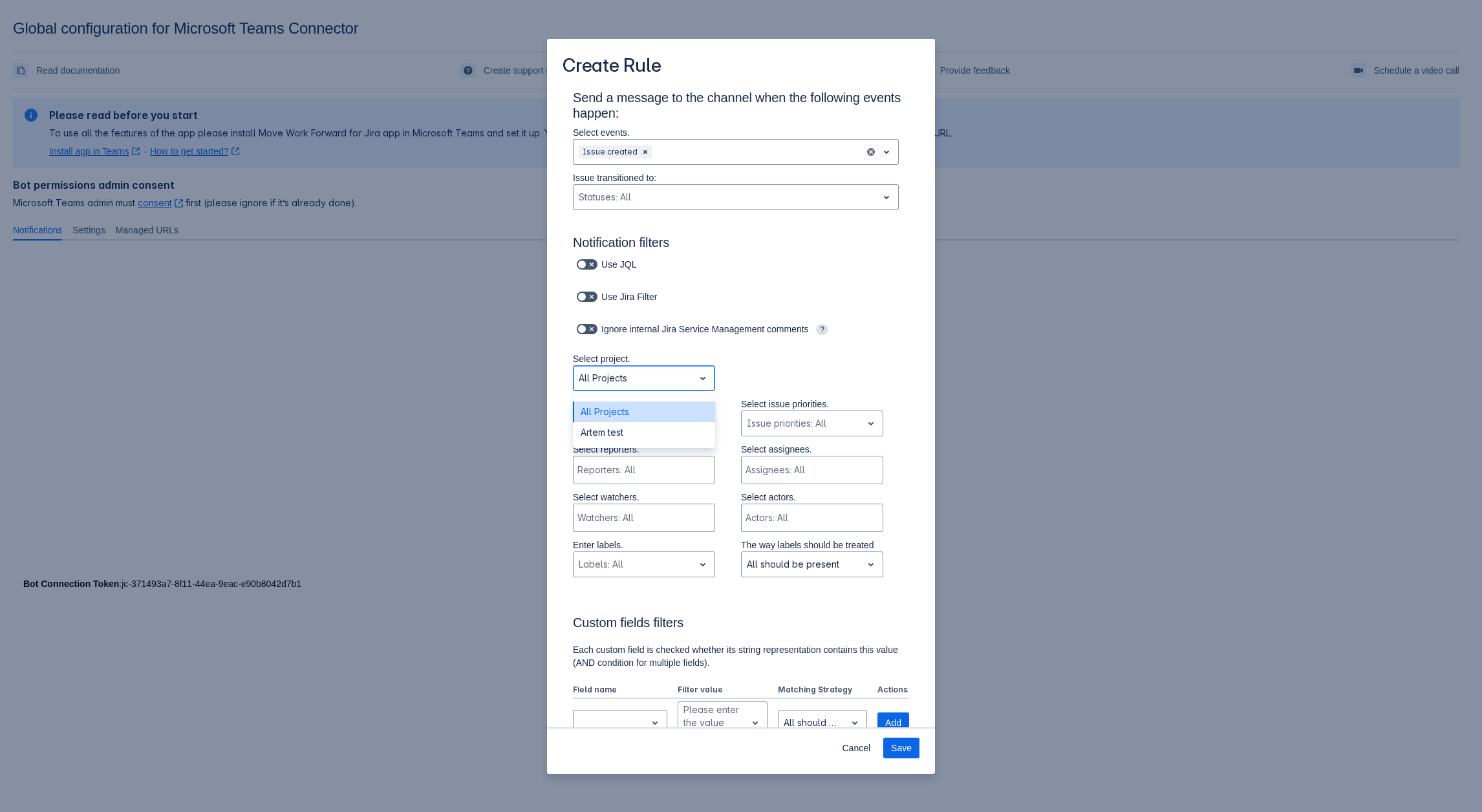
click at [636, 380] on div "Scrollable content" at bounding box center [633, 378] width 110 height 16
click at [676, 421] on div "Scrollable content" at bounding box center [633, 423] width 110 height 16
click at [1066, 329] on div "Create Rule Send a message to the channel when the following events happen: Sel…" at bounding box center [741, 406] width 1482 height 812
